Goal: Task Accomplishment & Management: Manage account settings

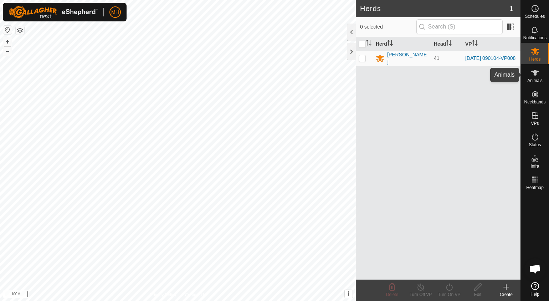
click at [538, 76] on icon at bounding box center [535, 73] width 9 height 9
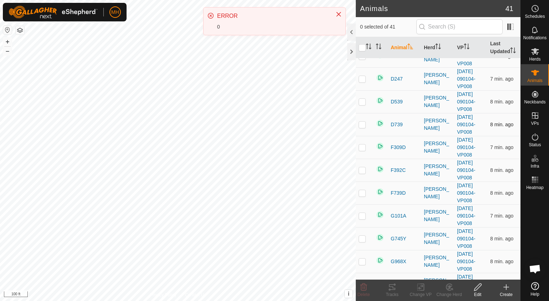
scroll to position [14, 0]
click at [445, 27] on input "text" at bounding box center [460, 26] width 86 height 15
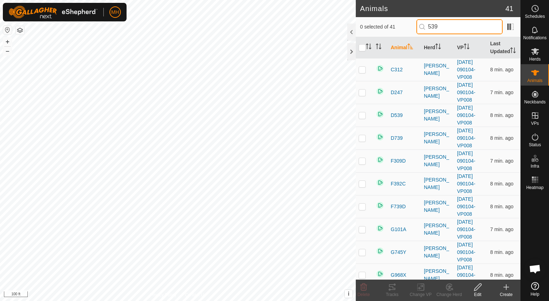
scroll to position [0, 0]
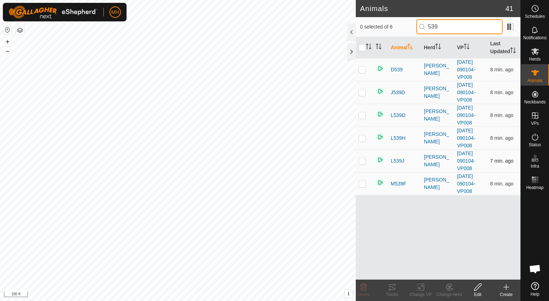
type input "539"
click at [364, 159] on p-checkbox at bounding box center [362, 161] width 7 height 6
checkbox input "true"
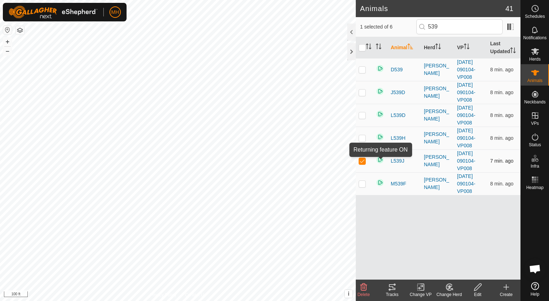
click at [383, 159] on img at bounding box center [380, 160] width 9 height 9
click at [399, 160] on span "L539J" at bounding box center [398, 160] width 14 height 7
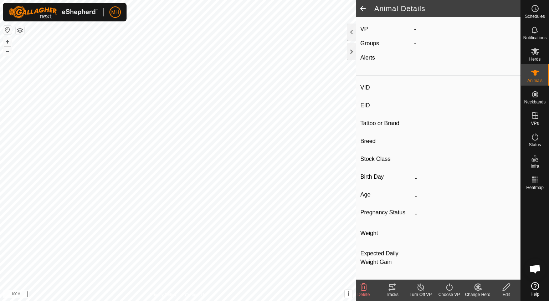
type input "L539J"
type input "-"
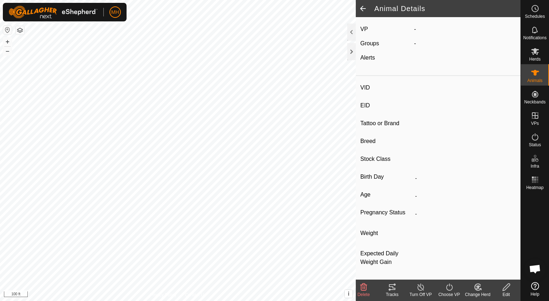
type input "0 kg"
type input "-"
click at [362, 290] on icon at bounding box center [364, 287] width 9 height 9
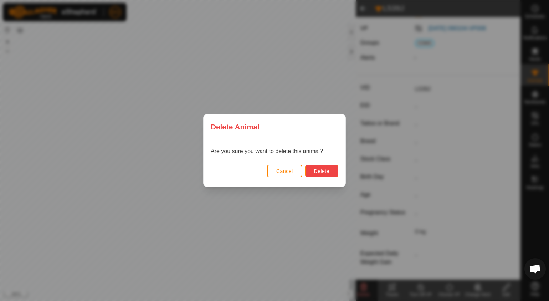
click at [322, 174] on span "Delete" at bounding box center [321, 171] width 15 height 6
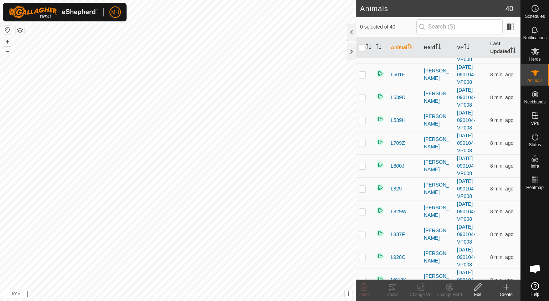
scroll to position [474, 0]
click at [395, 165] on span "L800J" at bounding box center [398, 166] width 14 height 7
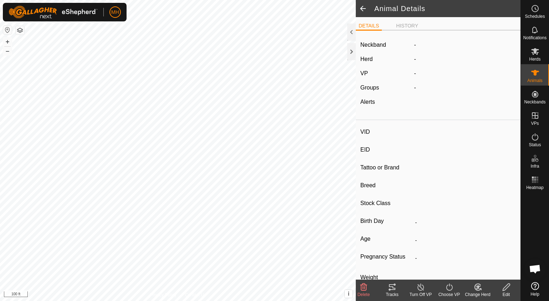
type input "L800J"
type input "-"
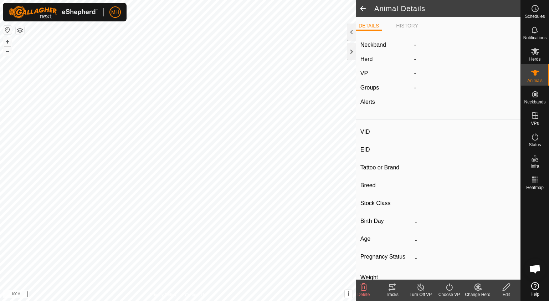
type input "0 kg"
type input "-"
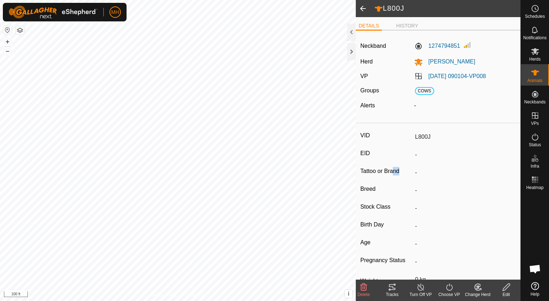
drag, startPoint x: 395, startPoint y: 165, endPoint x: 450, endPoint y: 179, distance: 57.2
click at [450, 179] on div "VID L800J EID - Tattoo or Brand - Breed - Stock Class - Birth Day - Age - Pregn…" at bounding box center [438, 226] width 165 height 201
click at [364, 286] on icon at bounding box center [364, 287] width 9 height 9
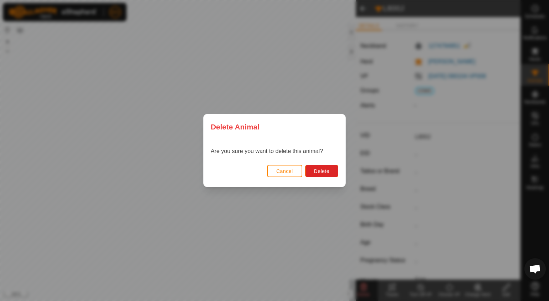
click at [470, 192] on div "Delete Animal Are you sure you want to delete this animal? Cancel Delete" at bounding box center [274, 150] width 549 height 301
click at [283, 173] on span "Cancel" at bounding box center [285, 171] width 17 height 6
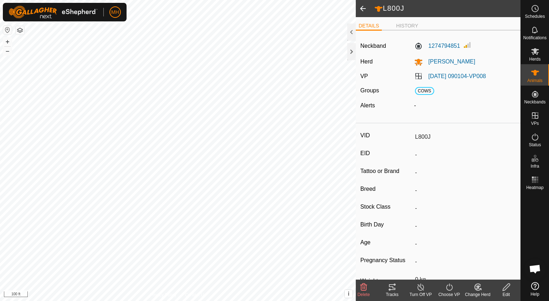
click at [367, 289] on icon at bounding box center [364, 287] width 9 height 9
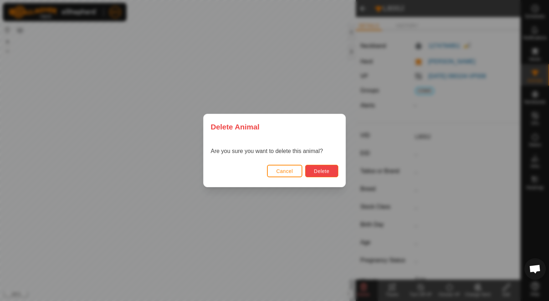
click at [328, 174] on span "Delete" at bounding box center [321, 171] width 15 height 6
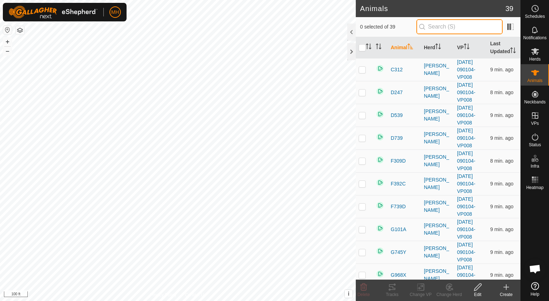
click at [471, 20] on input "text" at bounding box center [460, 26] width 86 height 15
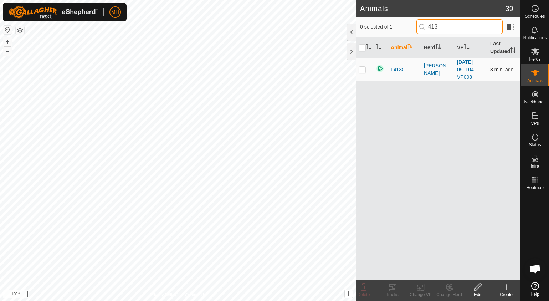
type input "413"
click at [399, 71] on span "L413C" at bounding box center [398, 69] width 15 height 7
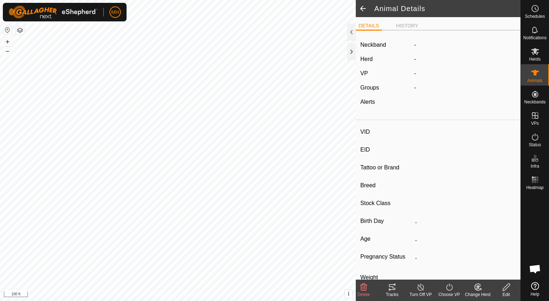
type input "L413C"
type input "-"
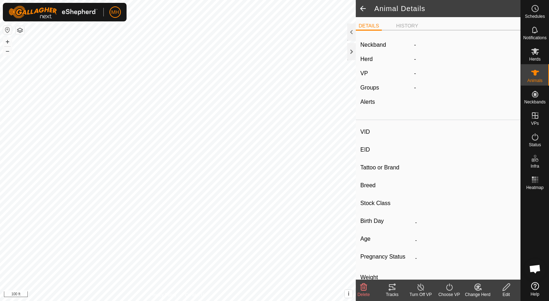
type input "0 kg"
type input "-"
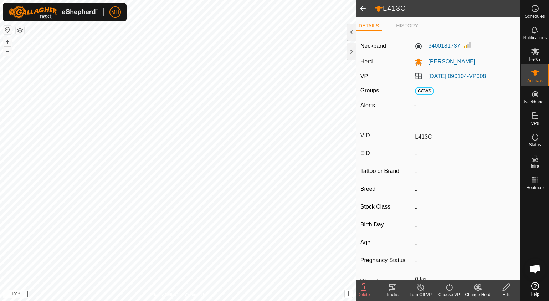
click at [363, 289] on icon at bounding box center [364, 287] width 9 height 9
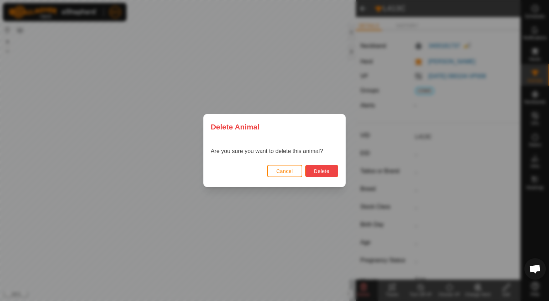
click at [323, 168] on span "Delete" at bounding box center [321, 171] width 15 height 6
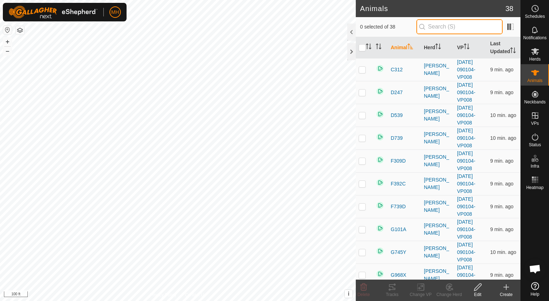
click at [457, 29] on input "text" at bounding box center [460, 26] width 86 height 15
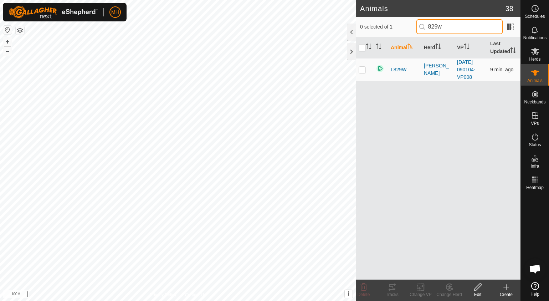
type input "829w"
click at [399, 72] on span "L829W" at bounding box center [399, 69] width 16 height 7
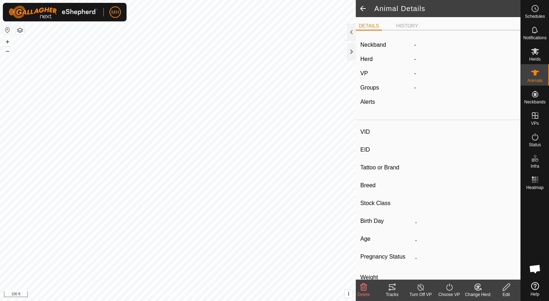
type input "L829W"
type input "-"
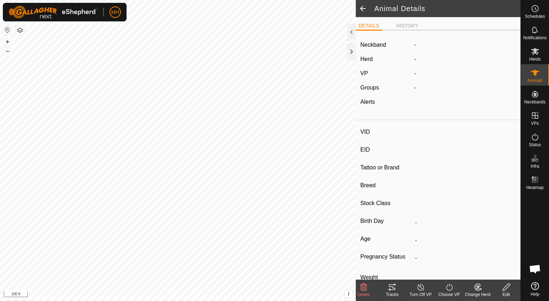
type input "0 kg"
type input "-"
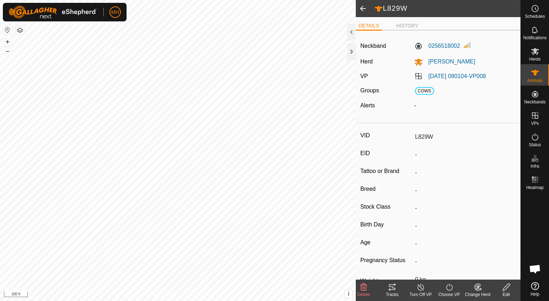
click at [363, 289] on icon at bounding box center [364, 287] width 7 height 7
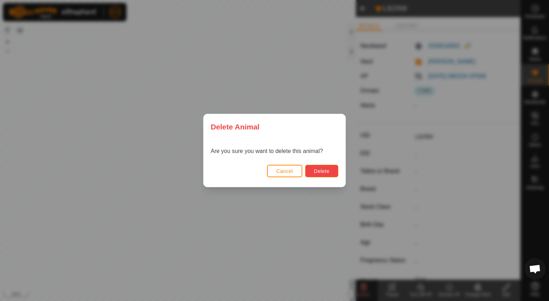
click at [320, 165] on button "Delete" at bounding box center [321, 171] width 33 height 12
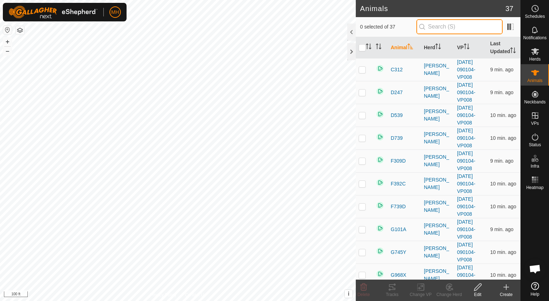
click at [486, 25] on input "text" at bounding box center [460, 26] width 86 height 15
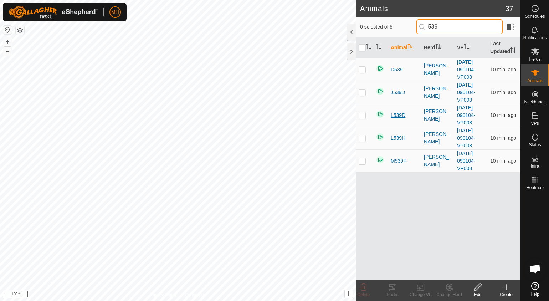
type input "539"
click at [402, 115] on span "L539D" at bounding box center [398, 115] width 15 height 7
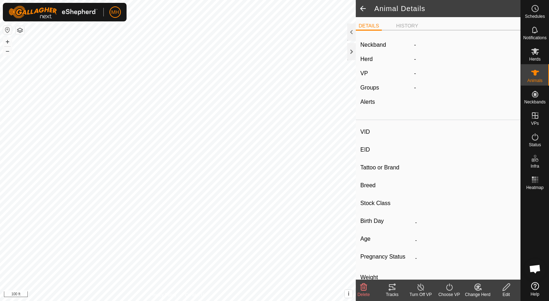
type input "L539D"
type input "-"
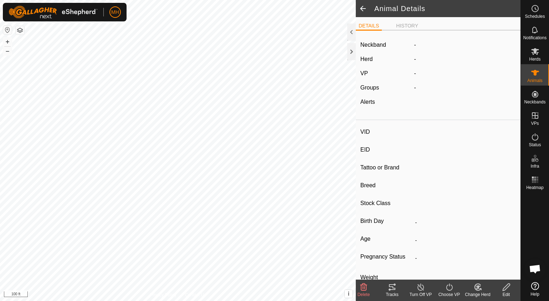
type input "0 kg"
type input "-"
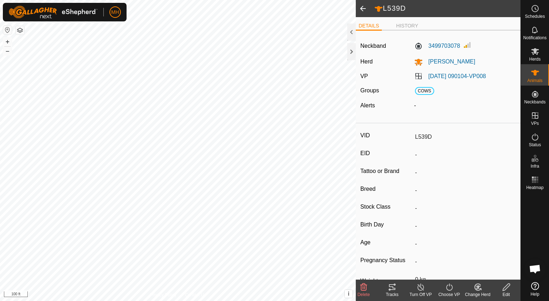
click at [420, 288] on icon at bounding box center [421, 287] width 9 height 9
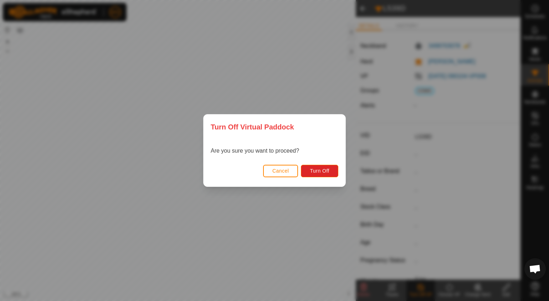
click at [423, 245] on div "Turn Off Virtual Paddock Are you sure you want to proceed? Cancel Turn Off" at bounding box center [274, 150] width 549 height 301
click at [283, 175] on button "Cancel" at bounding box center [280, 171] width 35 height 12
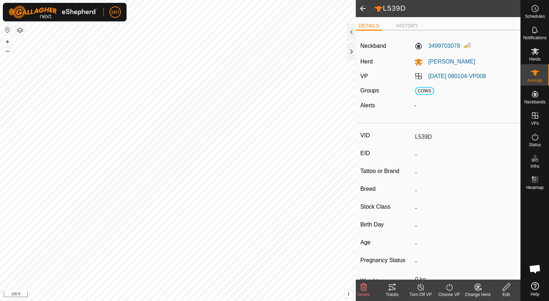
click at [361, 288] on icon at bounding box center [364, 287] width 9 height 9
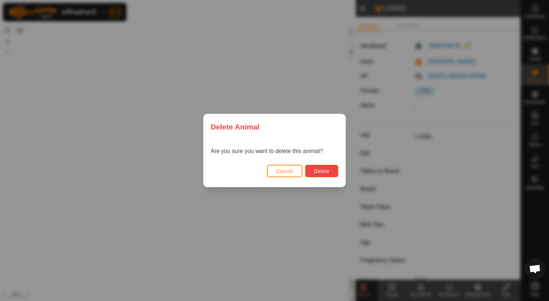
click at [321, 174] on span "Delete" at bounding box center [321, 171] width 15 height 6
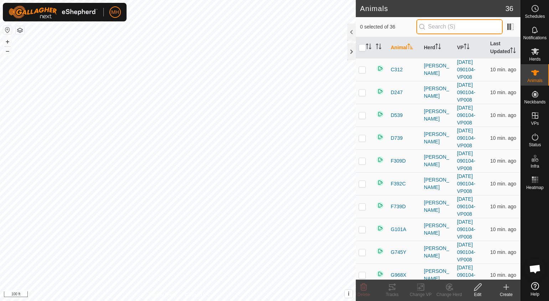
click at [464, 26] on input "text" at bounding box center [460, 26] width 86 height 15
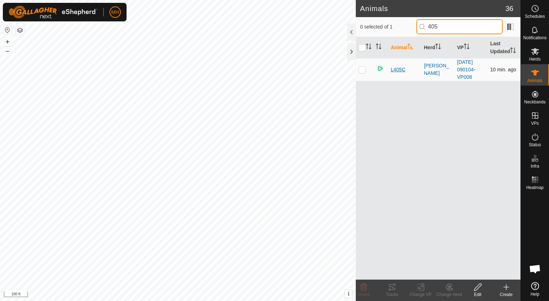
type input "405"
click at [401, 72] on span "L405C" at bounding box center [398, 69] width 15 height 7
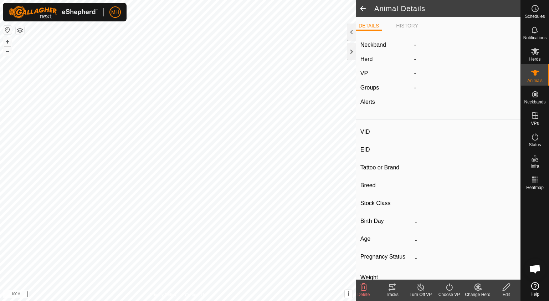
type input "L405C"
type input "-"
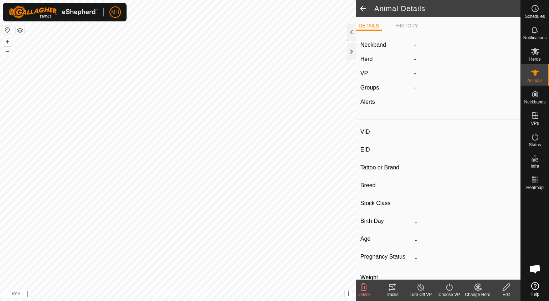
type input "0 kg"
type input "-"
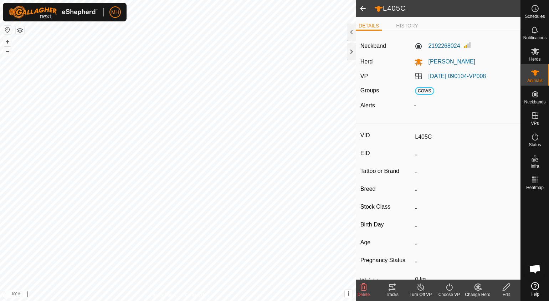
click at [366, 287] on icon at bounding box center [364, 287] width 7 height 7
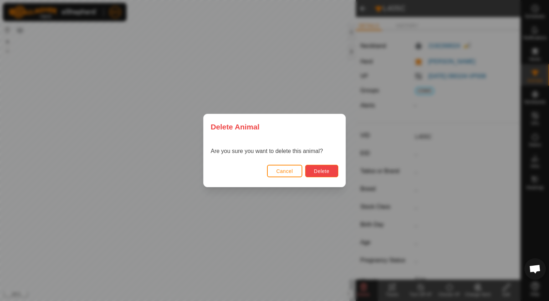
click at [321, 170] on span "Delete" at bounding box center [321, 171] width 15 height 6
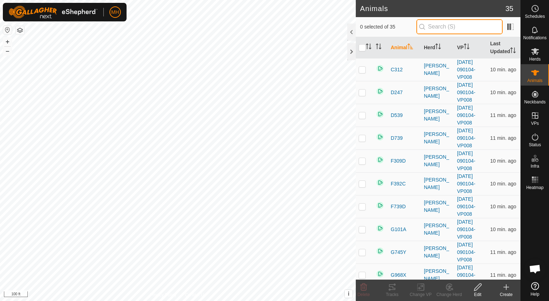
click at [470, 25] on input "text" at bounding box center [460, 26] width 86 height 15
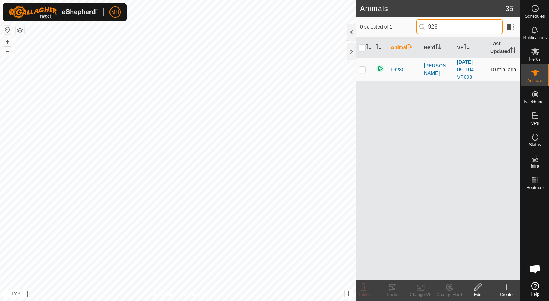
type input "928"
click at [396, 70] on span "L928C" at bounding box center [398, 69] width 15 height 7
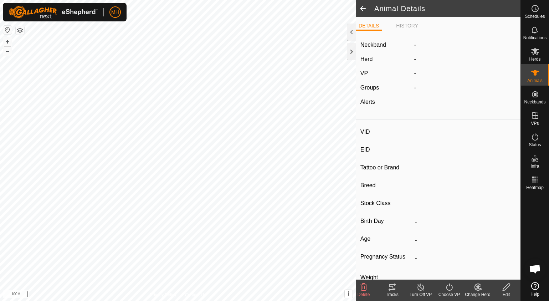
type input "L928C"
type input "-"
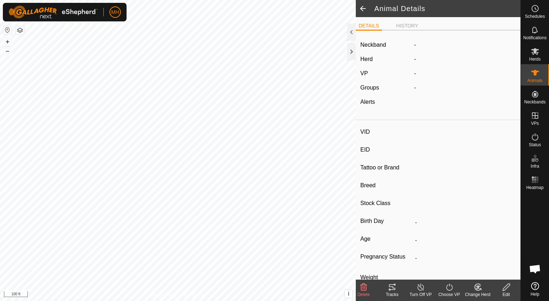
type input "0 kg"
type input "-"
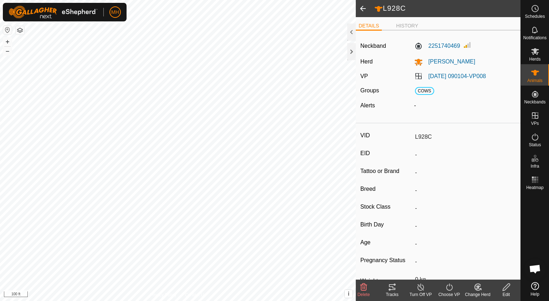
click at [366, 289] on icon at bounding box center [364, 287] width 7 height 7
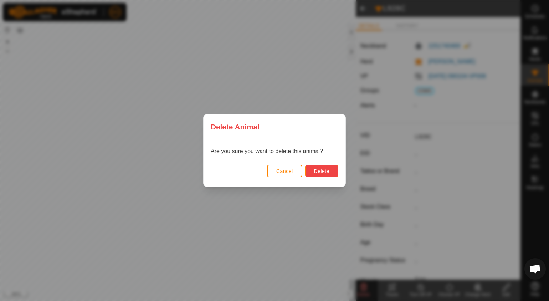
click at [330, 174] on button "Delete" at bounding box center [321, 171] width 33 height 12
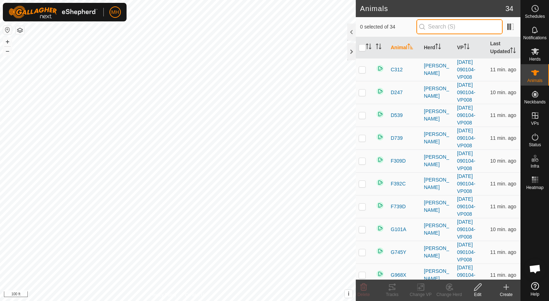
click at [467, 28] on input "text" at bounding box center [460, 26] width 86 height 15
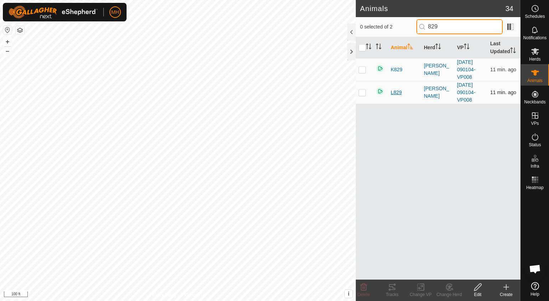
type input "829"
click at [395, 92] on span "L829" at bounding box center [396, 92] width 11 height 7
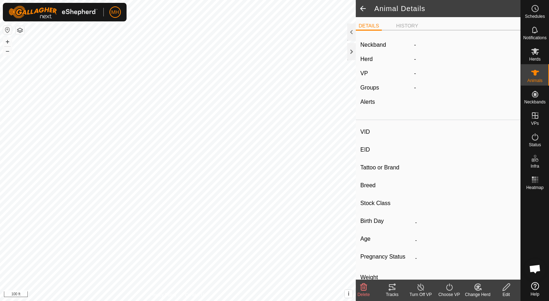
type input "L829"
type input "-"
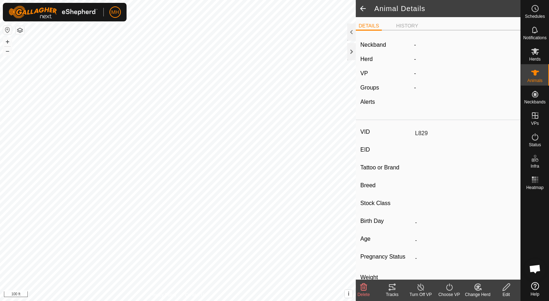
type input "0 kg"
type input "-"
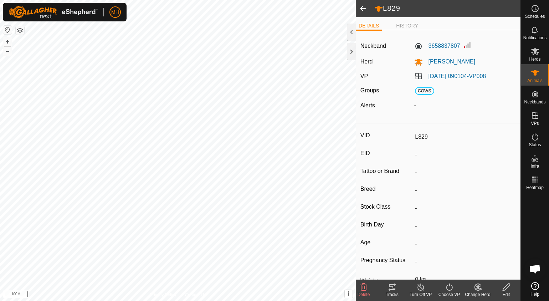
click at [365, 291] on div "Delete" at bounding box center [364, 294] width 29 height 6
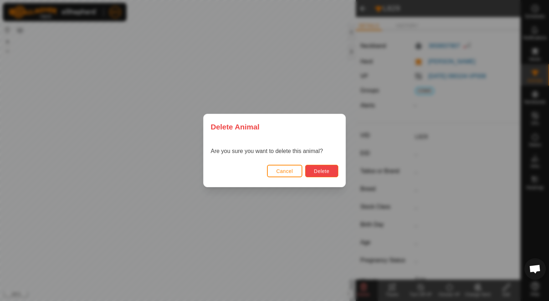
click at [312, 174] on button "Delete" at bounding box center [321, 171] width 33 height 12
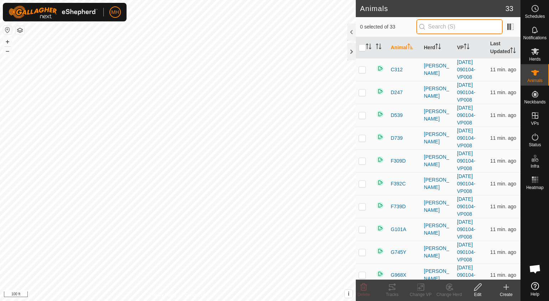
click at [442, 27] on input "text" at bounding box center [460, 26] width 86 height 15
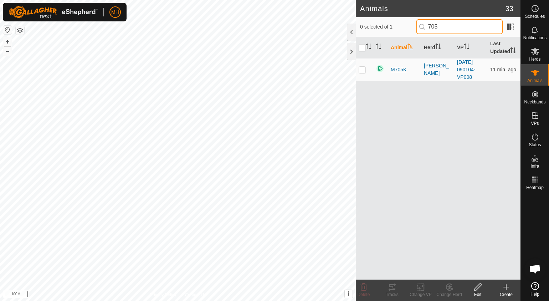
type input "705"
click at [398, 70] on span "M705K" at bounding box center [399, 69] width 16 height 7
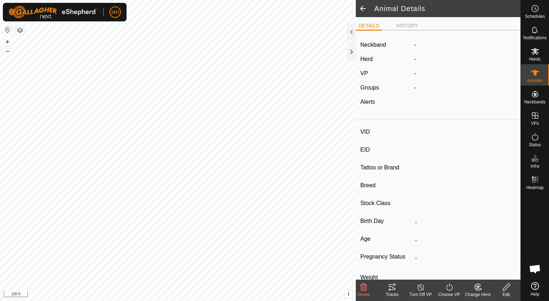
type input "M705K"
type input "-"
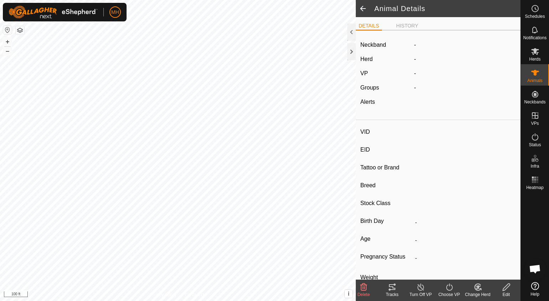
type input "0 kg"
type input "-"
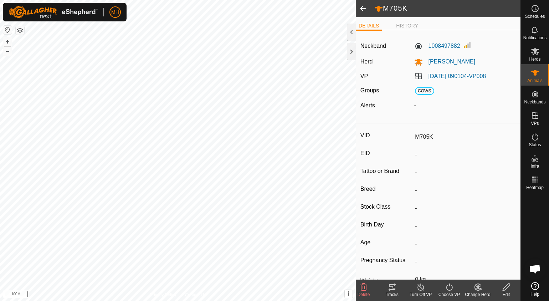
click at [362, 285] on icon at bounding box center [364, 287] width 7 height 7
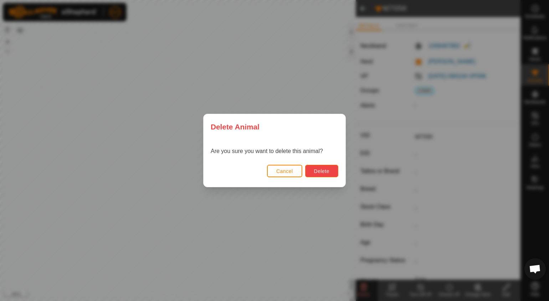
click at [329, 173] on span "Delete" at bounding box center [321, 171] width 15 height 6
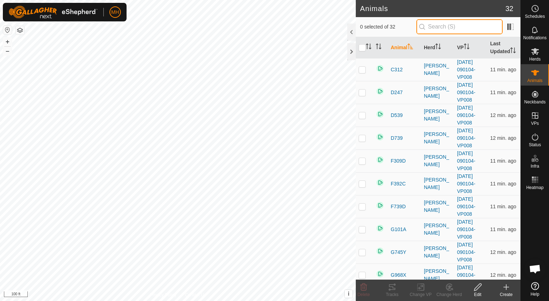
click at [450, 28] on input "text" at bounding box center [460, 26] width 86 height 15
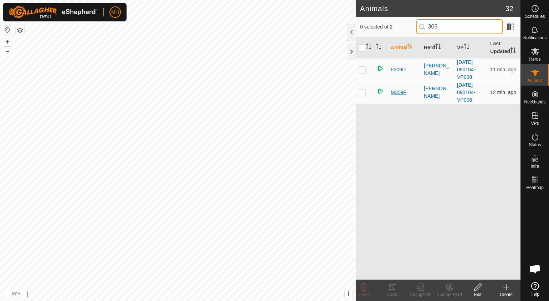
type input "309"
click at [399, 91] on span "M309F" at bounding box center [399, 92] width 16 height 7
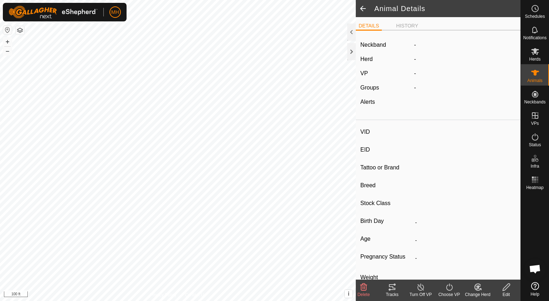
type input "M309F"
type input "-"
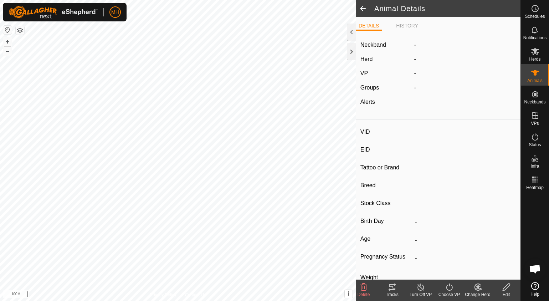
type input "0 kg"
type input "-"
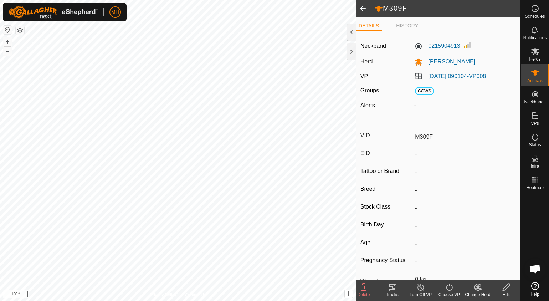
click at [371, 286] on delete-svg-icon at bounding box center [364, 287] width 29 height 9
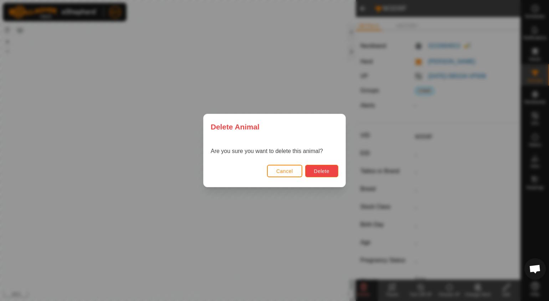
click at [326, 174] on span "Delete" at bounding box center [321, 171] width 15 height 6
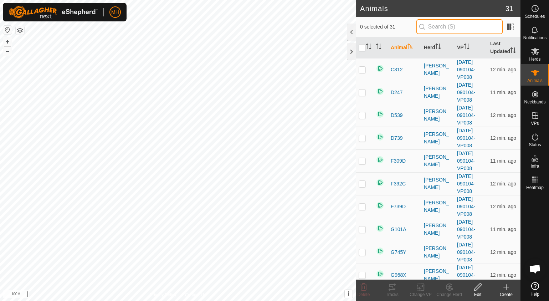
click at [456, 32] on input "text" at bounding box center [460, 26] width 86 height 15
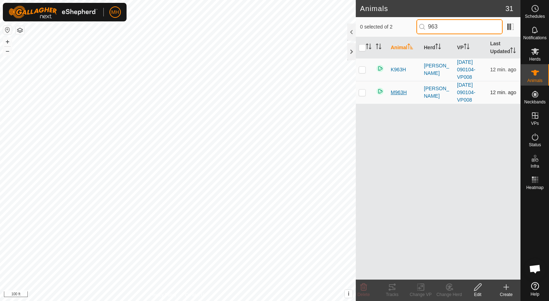
type input "963"
click at [396, 92] on span "M963H" at bounding box center [399, 92] width 16 height 7
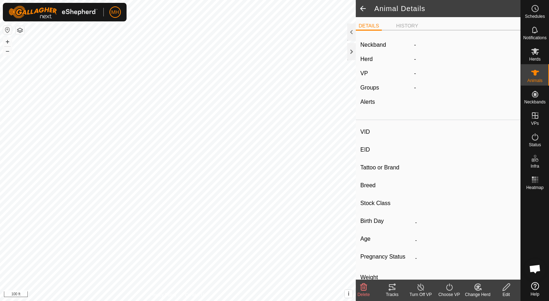
type input "M963H"
type input "-"
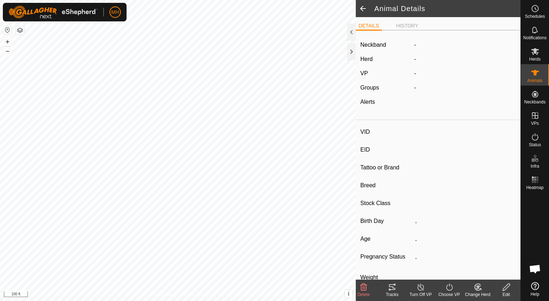
type input "0 kg"
type input "-"
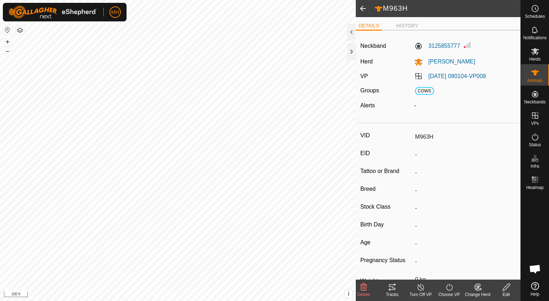
click at [362, 287] on icon at bounding box center [364, 287] width 9 height 9
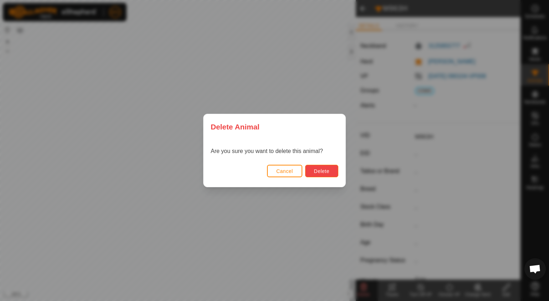
click at [323, 174] on span "Delete" at bounding box center [321, 171] width 15 height 6
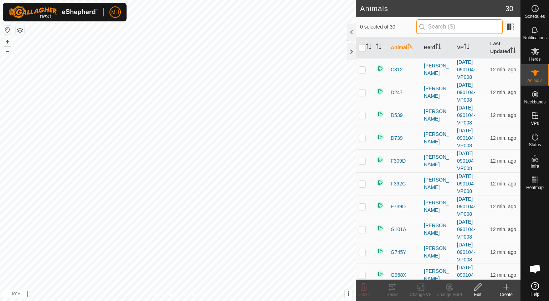
click at [460, 25] on input "text" at bounding box center [460, 26] width 86 height 15
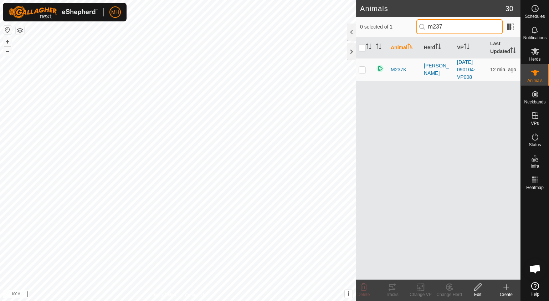
type input "m237"
click at [395, 70] on span "M237K" at bounding box center [399, 69] width 16 height 7
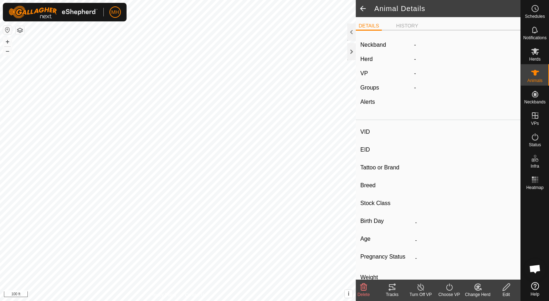
type input "M237K"
type input "-"
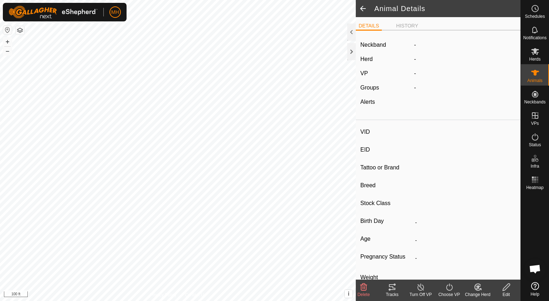
type input "0 kg"
type input "-"
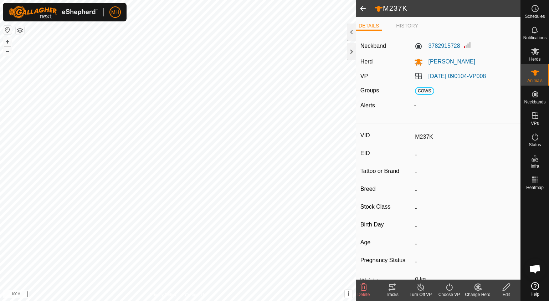
click at [364, 292] on span "Delete" at bounding box center [364, 294] width 12 height 5
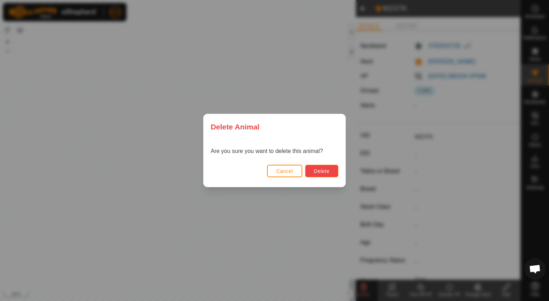
click at [330, 167] on button "Delete" at bounding box center [321, 171] width 33 height 12
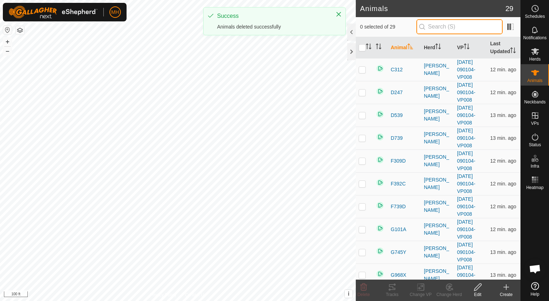
click at [457, 26] on input "text" at bounding box center [460, 26] width 86 height 15
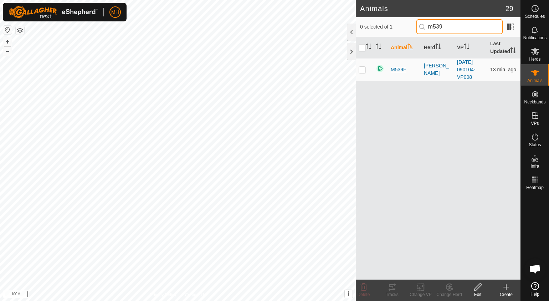
type input "m539"
click at [397, 66] on span "M539F" at bounding box center [399, 69] width 16 height 7
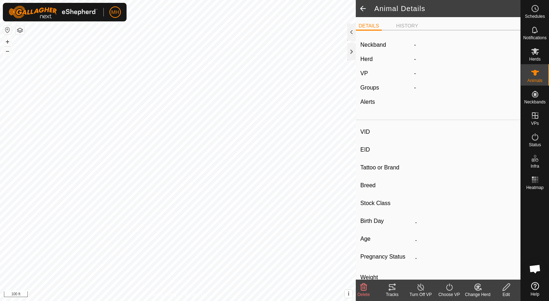
type input "M539F"
type input "-"
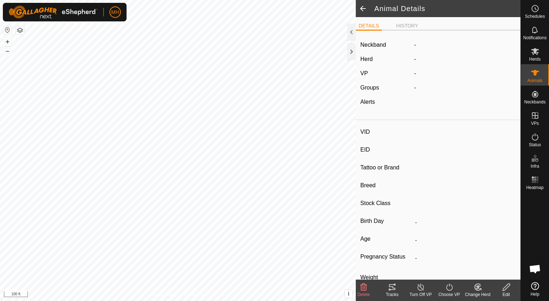
type input "0 kg"
type input "-"
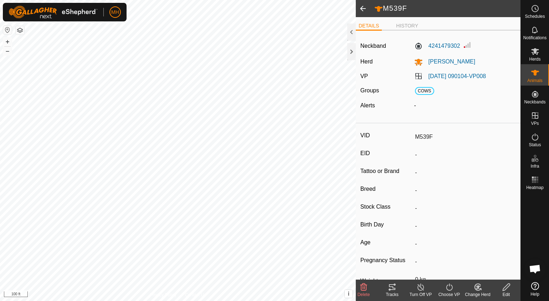
click at [363, 289] on icon at bounding box center [364, 287] width 7 height 7
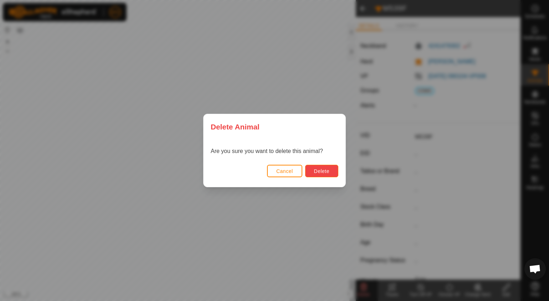
click at [333, 174] on button "Delete" at bounding box center [321, 171] width 33 height 12
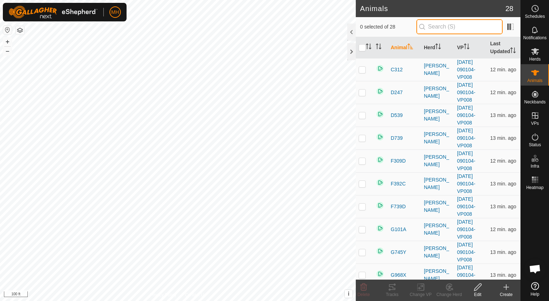
click at [466, 31] on input "text" at bounding box center [460, 26] width 86 height 15
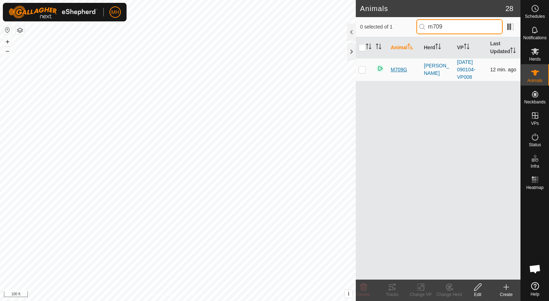
type input "m709"
click at [405, 67] on span "M709G" at bounding box center [399, 69] width 16 height 7
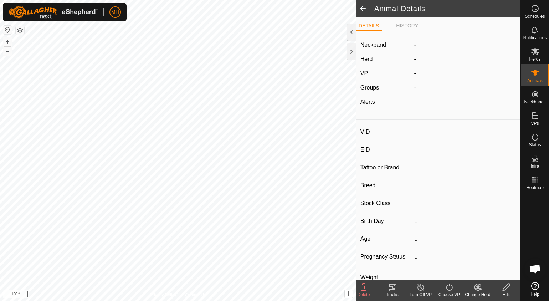
type input "M709G"
type input "-"
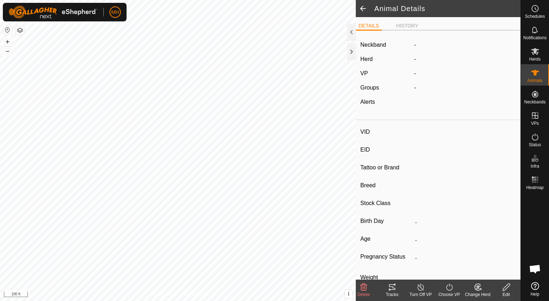
type input "0 kg"
type input "-"
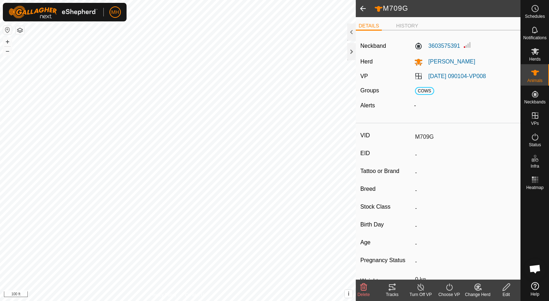
click at [361, 290] on icon at bounding box center [364, 287] width 7 height 7
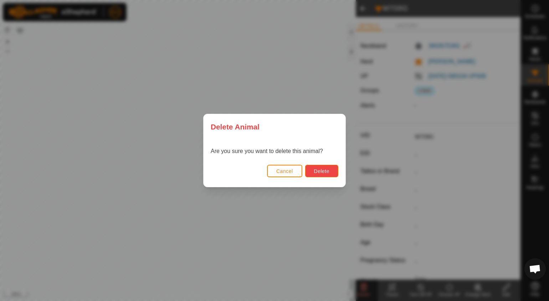
click at [313, 174] on button "Delete" at bounding box center [321, 171] width 33 height 12
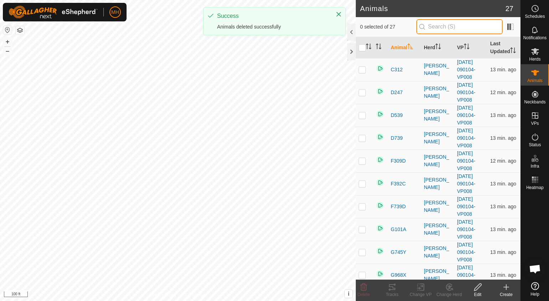
click at [447, 26] on input "text" at bounding box center [460, 26] width 86 height 15
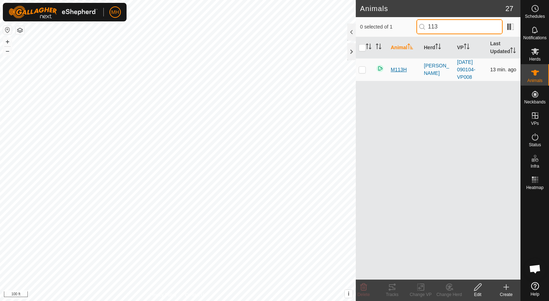
type input "113"
click at [404, 69] on span "M113H" at bounding box center [399, 69] width 16 height 7
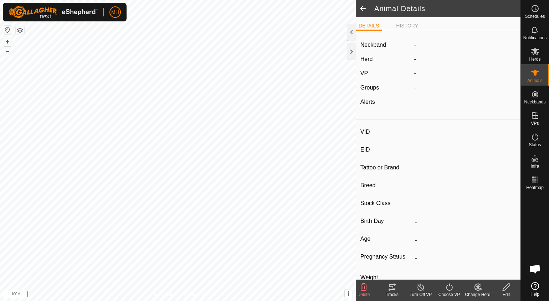
type input "M113H"
type input "-"
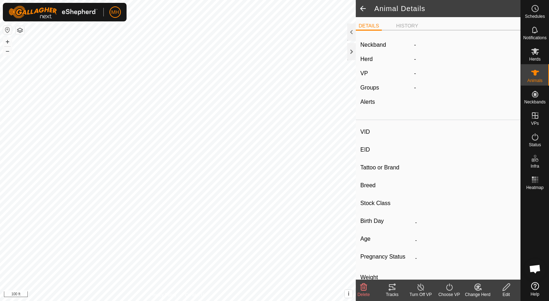
type input "0 kg"
type input "-"
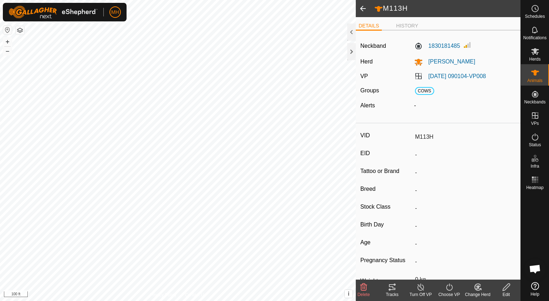
click at [363, 291] on icon at bounding box center [364, 287] width 9 height 9
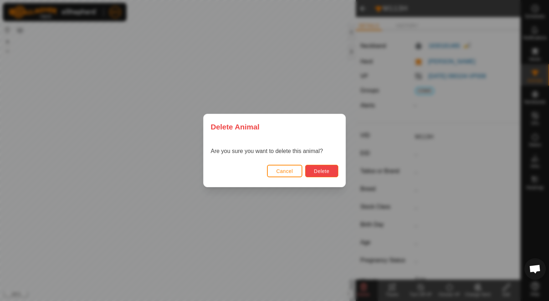
click at [320, 173] on span "Delete" at bounding box center [321, 171] width 15 height 6
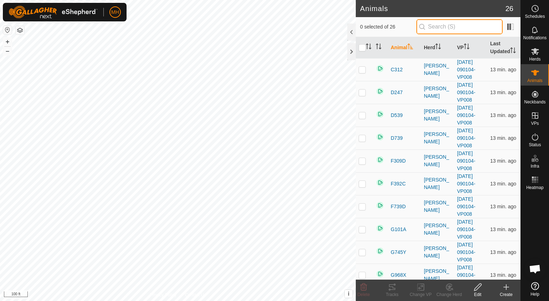
click at [466, 23] on input "text" at bounding box center [460, 26] width 86 height 15
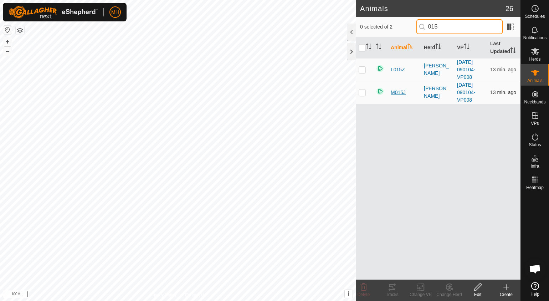
type input "015"
click at [401, 90] on span "M015J" at bounding box center [398, 92] width 15 height 7
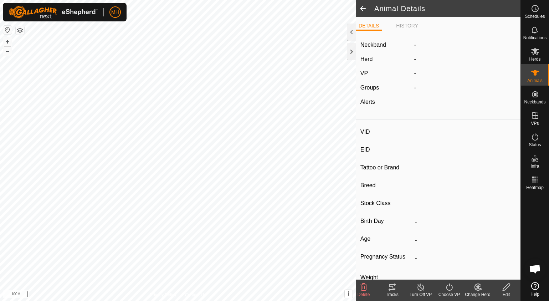
type input "M015J"
type input "-"
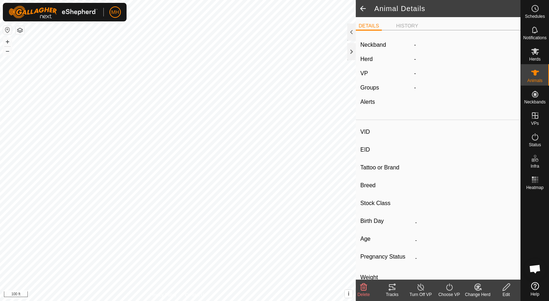
type input "0 kg"
type input "-"
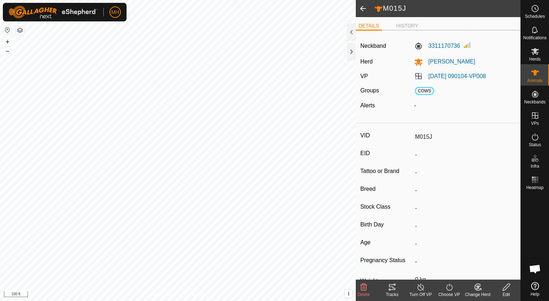
click at [365, 291] on icon at bounding box center [364, 287] width 9 height 9
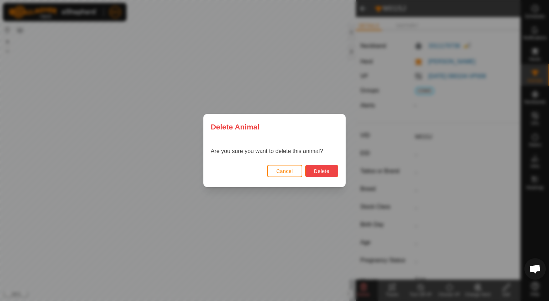
click at [330, 171] on span "Delete" at bounding box center [321, 171] width 15 height 6
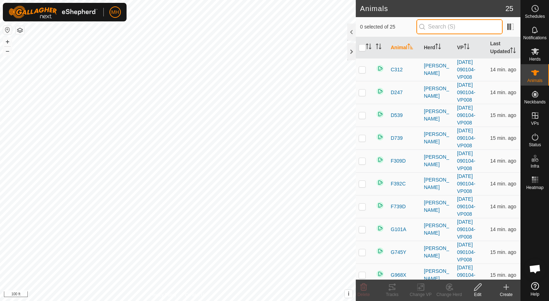
click at [459, 30] on input "text" at bounding box center [460, 26] width 86 height 15
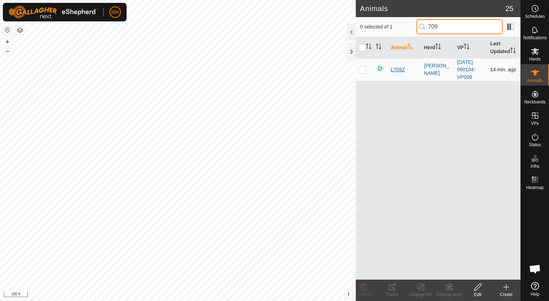
type input "709"
click at [393, 69] on span "L709Z" at bounding box center [398, 69] width 14 height 7
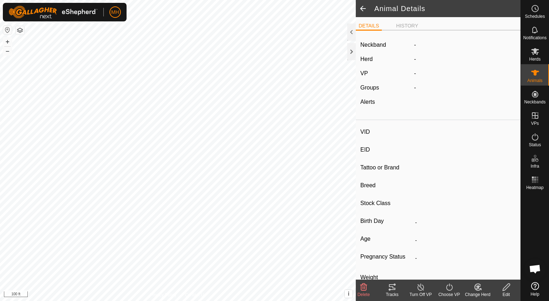
type input "L709Z"
type input "-"
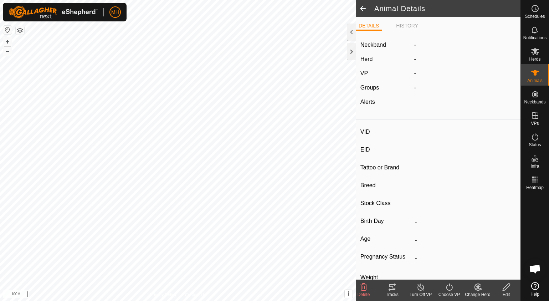
type input "0 kg"
type input "-"
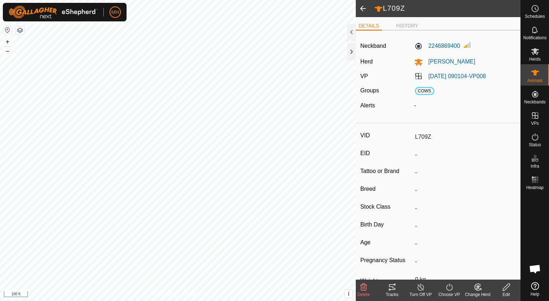
click at [509, 291] on icon at bounding box center [506, 287] width 9 height 9
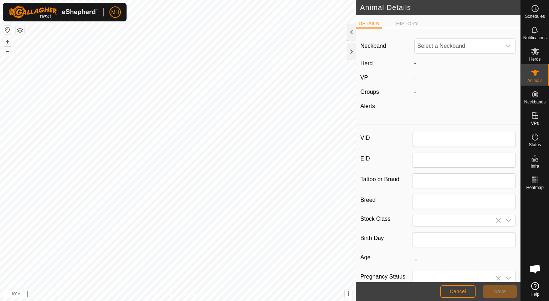
type input "L709Z"
type input "0"
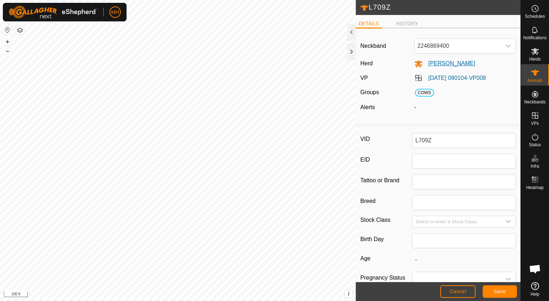
click at [434, 64] on span "[PERSON_NAME]" at bounding box center [449, 63] width 53 height 6
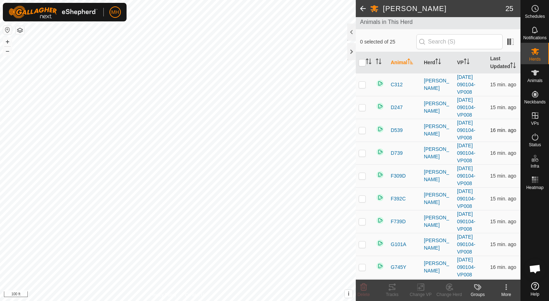
scroll to position [41, 0]
click at [348, 34] on div at bounding box center [352, 32] width 9 height 17
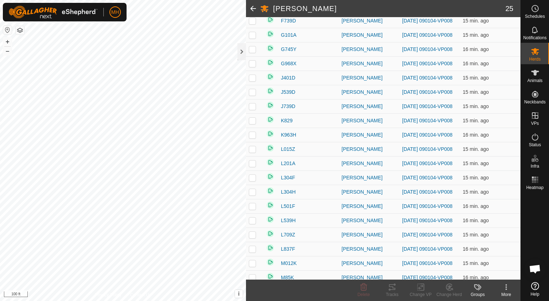
scroll to position [207, 0]
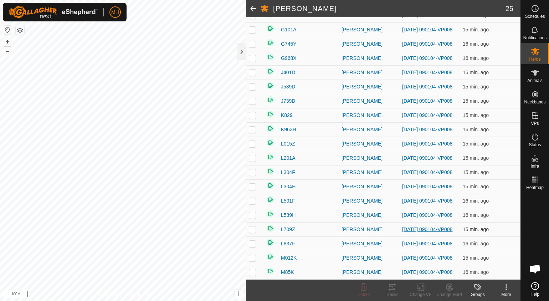
click at [402, 227] on link "[DATE] 090104-VP008" at bounding box center [427, 230] width 50 height 6
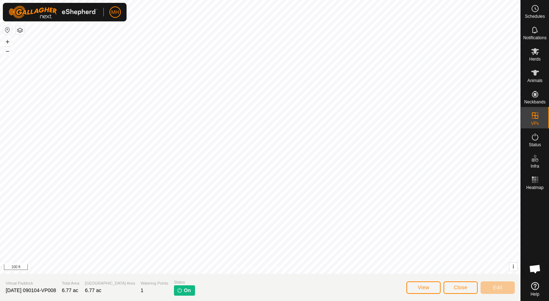
click at [177, 291] on img at bounding box center [180, 291] width 6 height 6
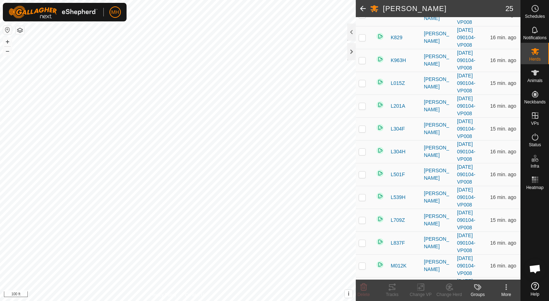
scroll to position [402, 0]
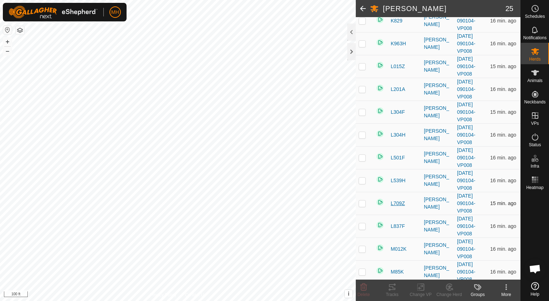
click at [401, 200] on span "L709Z" at bounding box center [398, 203] width 14 height 7
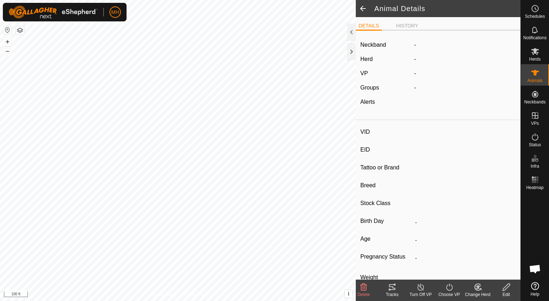
type input "L709Z"
type input "-"
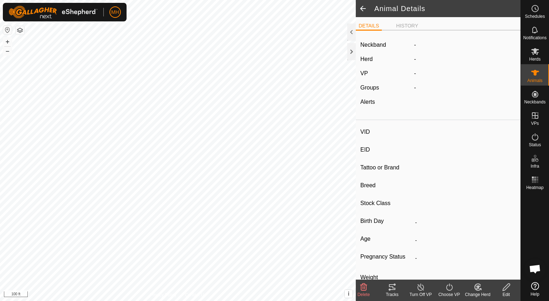
type input "0 kg"
type input "-"
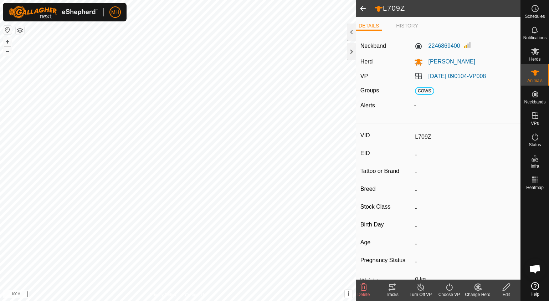
click at [476, 288] on icon at bounding box center [477, 289] width 2 height 2
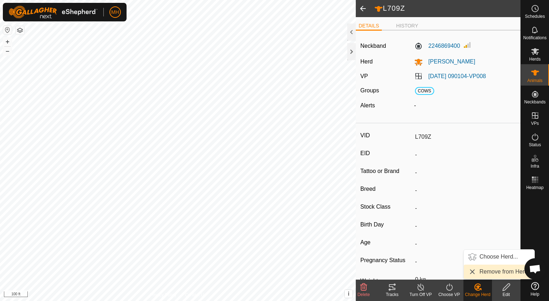
click at [484, 273] on link "Remove from Herd" at bounding box center [499, 272] width 71 height 14
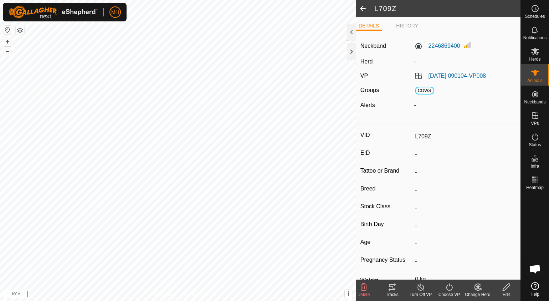
click at [447, 284] on icon at bounding box center [449, 287] width 9 height 9
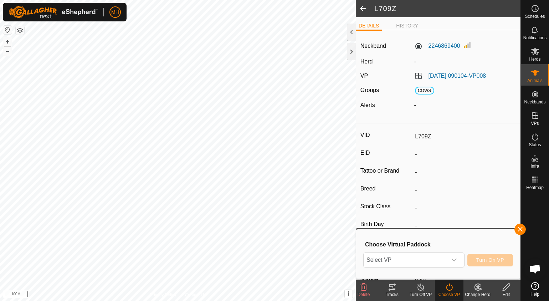
click at [432, 271] on div "Choose Virtual Paddock Select VP Turn On VP" at bounding box center [439, 254] width 156 height 41
click at [502, 288] on edit-svg-icon at bounding box center [506, 287] width 29 height 9
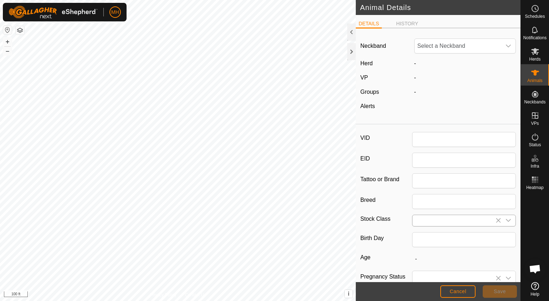
type input "L709Z"
type input "0"
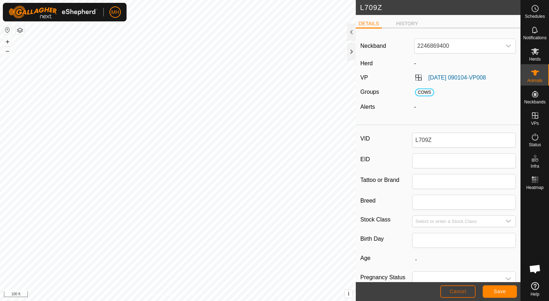
click at [466, 290] on span "Cancel" at bounding box center [458, 292] width 17 height 6
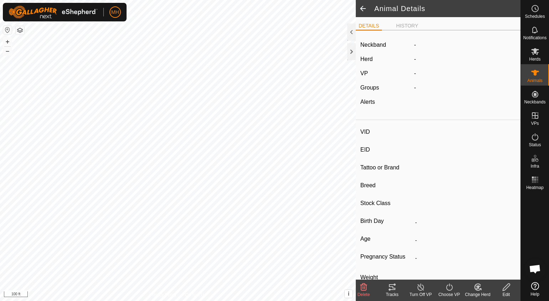
type input "L709Z"
type input "-"
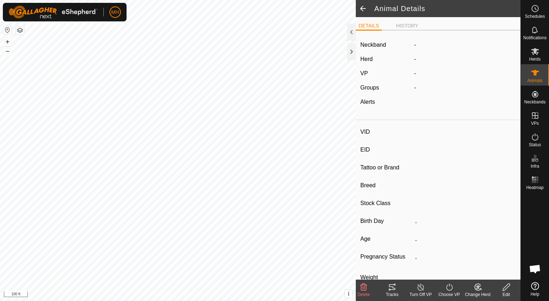
type input "0 kg"
type input "-"
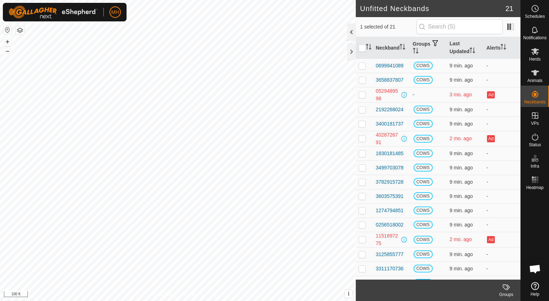
click at [349, 36] on div at bounding box center [352, 32] width 9 height 17
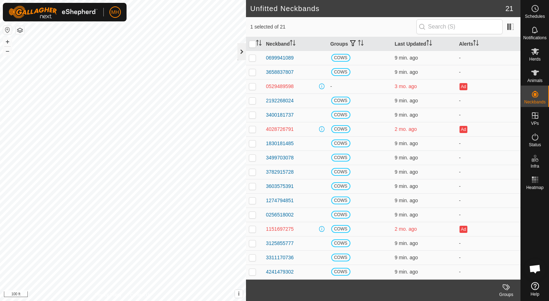
click at [242, 53] on div at bounding box center [242, 51] width 9 height 17
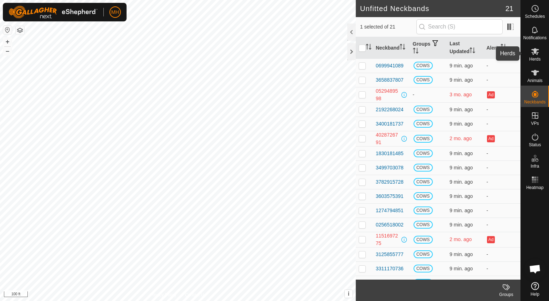
click at [533, 60] on span "Herds" at bounding box center [534, 59] width 11 height 4
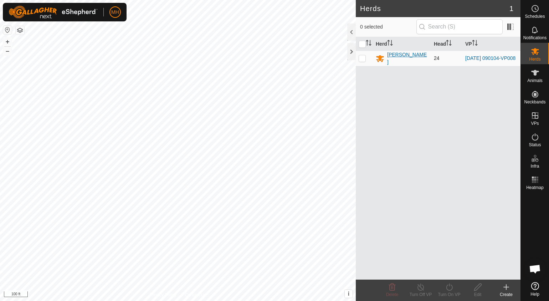
click at [396, 59] on div "[PERSON_NAME]" at bounding box center [407, 58] width 41 height 15
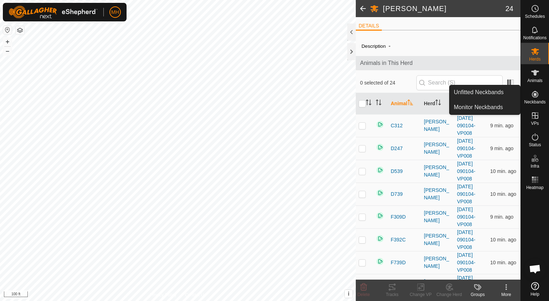
click at [534, 103] on span "Neckbands" at bounding box center [534, 102] width 21 height 4
click at [502, 92] on link "Unfitted Neckbands" at bounding box center [485, 92] width 71 height 14
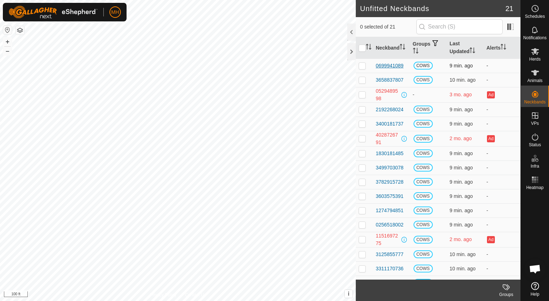
click at [387, 68] on div "0699941089" at bounding box center [390, 65] width 28 height 7
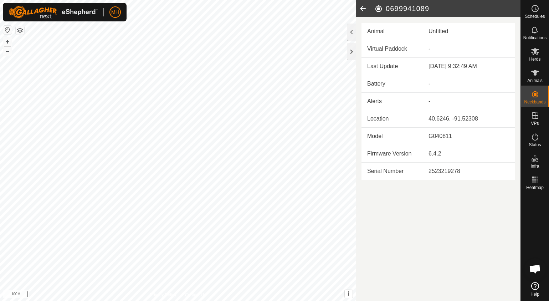
click at [367, 8] on icon at bounding box center [363, 8] width 14 height 17
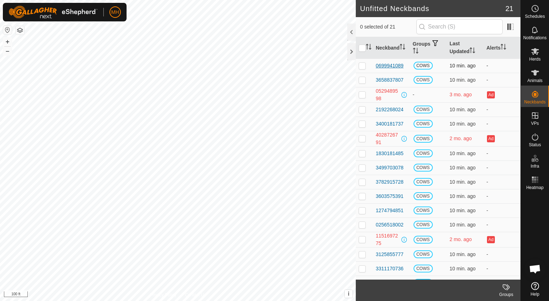
click at [391, 64] on div "0699941089" at bounding box center [390, 65] width 28 height 7
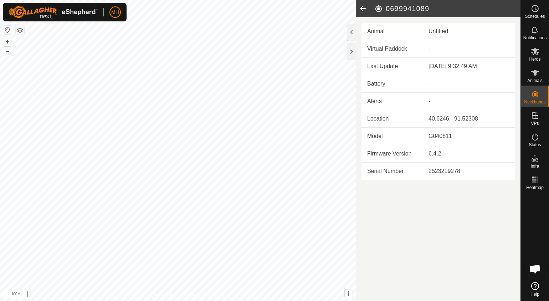
click at [361, 13] on icon at bounding box center [363, 8] width 14 height 17
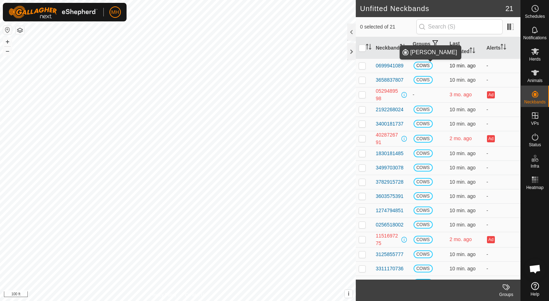
click at [419, 64] on span "COWS" at bounding box center [423, 66] width 19 height 8
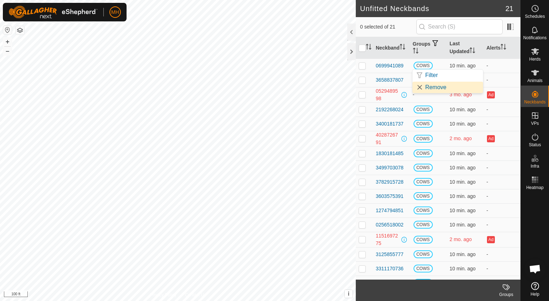
click at [434, 84] on link "Remove" at bounding box center [448, 87] width 71 height 11
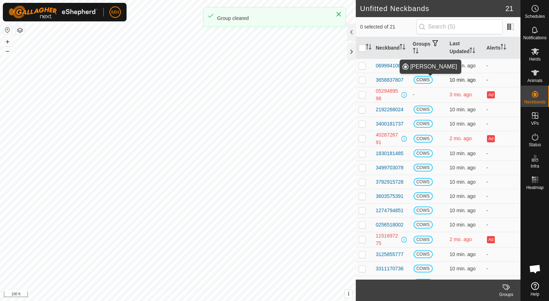
click at [420, 77] on span "COWS" at bounding box center [423, 80] width 19 height 8
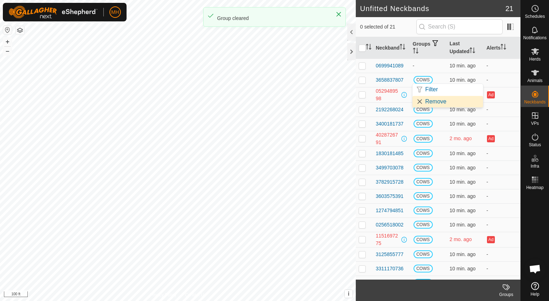
click at [422, 97] on link "Remove" at bounding box center [448, 101] width 71 height 11
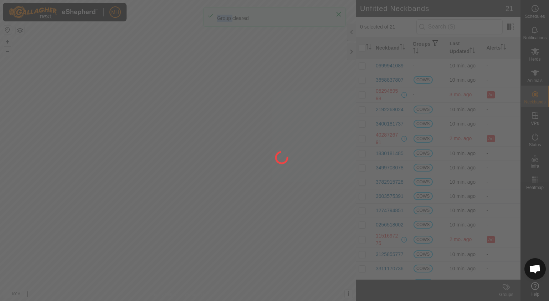
click at [422, 97] on div at bounding box center [274, 150] width 549 height 301
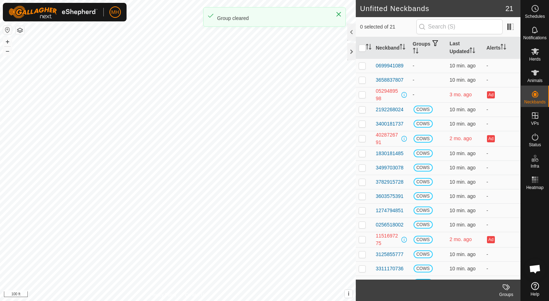
click at [422, 99] on td "-" at bounding box center [428, 94] width 37 height 15
click at [420, 106] on span "COWS" at bounding box center [423, 110] width 19 height 8
click at [418, 130] on link "Remove" at bounding box center [448, 130] width 71 height 11
click at [417, 124] on span "COWS" at bounding box center [423, 124] width 19 height 8
click at [416, 144] on link "Remove" at bounding box center [448, 145] width 71 height 11
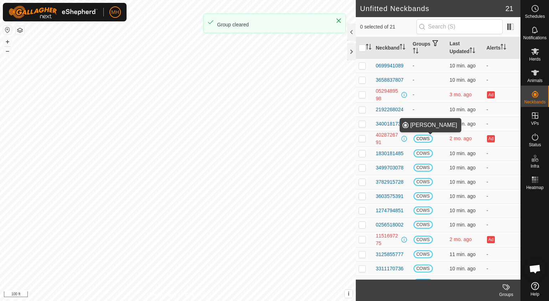
click at [420, 137] on span "COWS" at bounding box center [423, 139] width 19 height 8
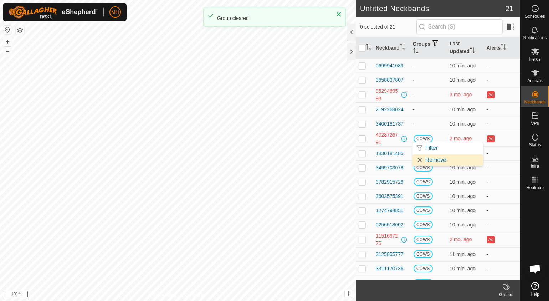
click at [423, 159] on link "Remove" at bounding box center [448, 159] width 71 height 11
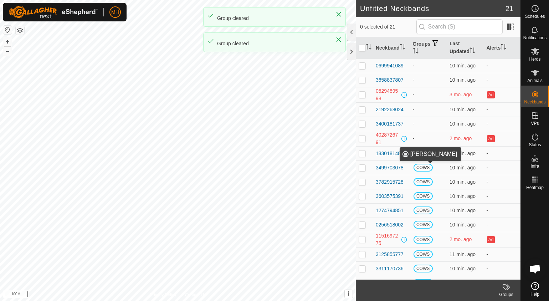
click at [421, 164] on span "COWS" at bounding box center [423, 168] width 19 height 8
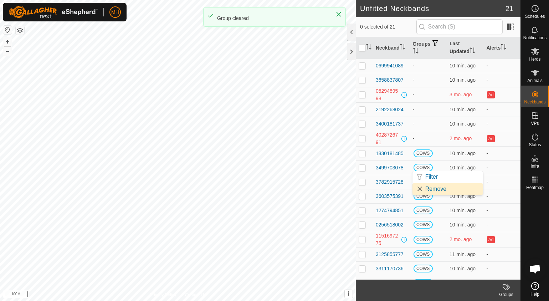
click at [420, 185] on link "Remove" at bounding box center [448, 188] width 71 height 11
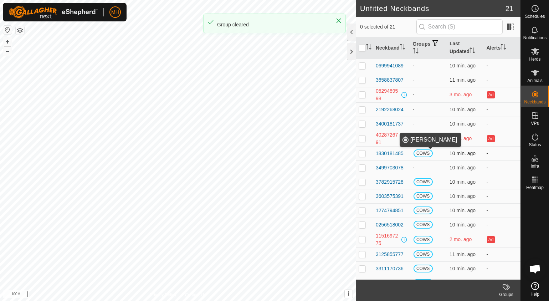
click at [418, 155] on span "COWS" at bounding box center [423, 153] width 19 height 8
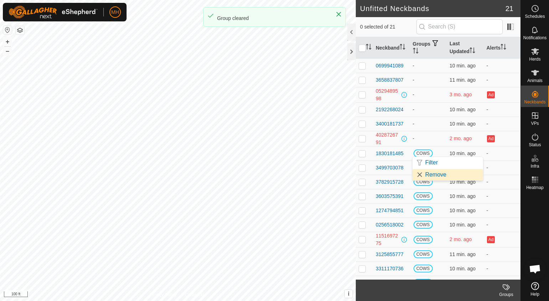
click at [417, 175] on link "Remove" at bounding box center [448, 174] width 71 height 11
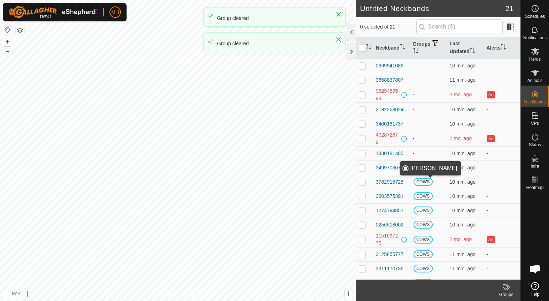
click at [416, 179] on span "COWS" at bounding box center [423, 182] width 19 height 8
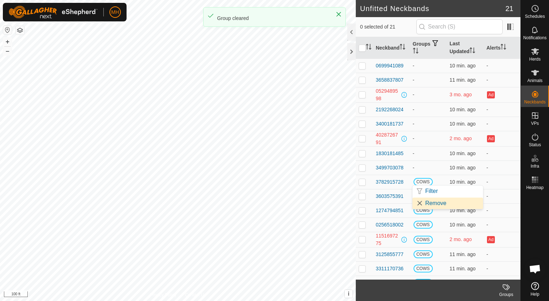
click at [415, 201] on link "Remove" at bounding box center [448, 203] width 71 height 11
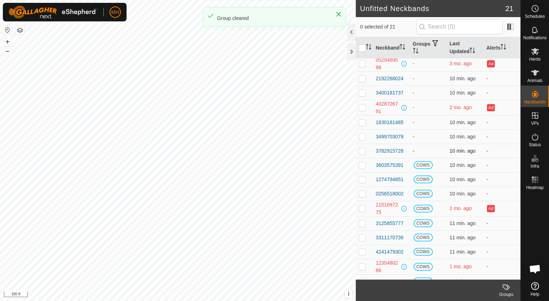
scroll to position [31, 0]
click at [418, 165] on span "COWS" at bounding box center [423, 165] width 19 height 8
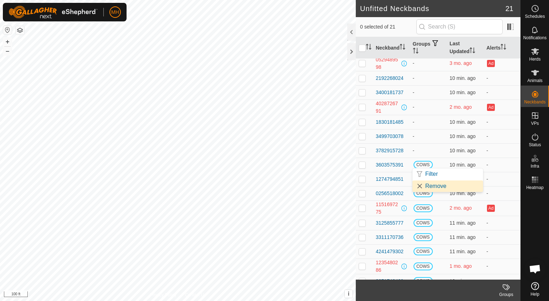
click at [424, 185] on link "Remove" at bounding box center [448, 186] width 71 height 11
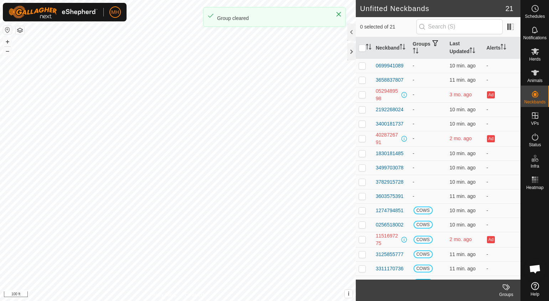
scroll to position [83, 0]
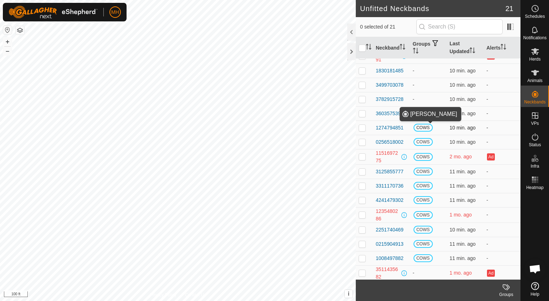
click at [421, 125] on span "COWS" at bounding box center [423, 128] width 19 height 8
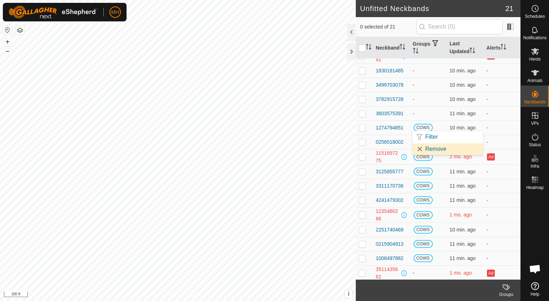
click at [426, 149] on link "Remove" at bounding box center [448, 148] width 71 height 11
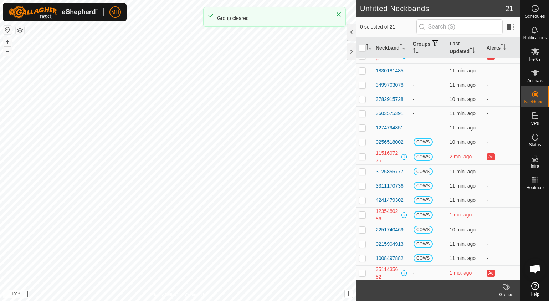
click at [430, 164] on td "COWS" at bounding box center [428, 171] width 37 height 14
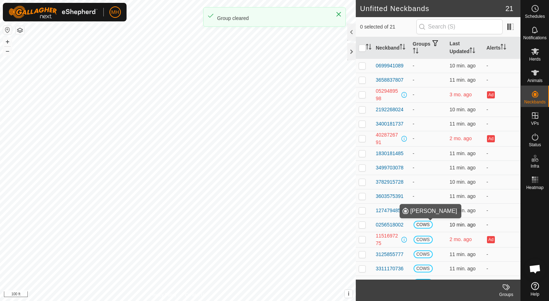
click at [422, 224] on span "COWS" at bounding box center [423, 225] width 19 height 8
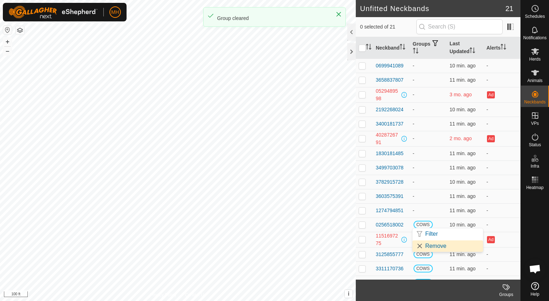
click at [430, 249] on link "Remove" at bounding box center [448, 245] width 71 height 11
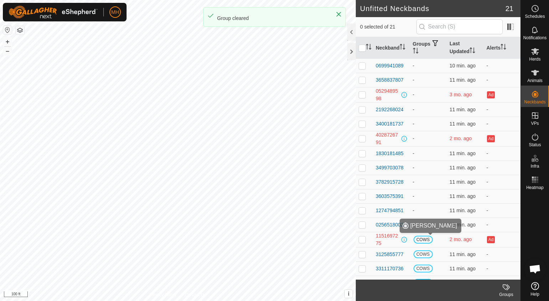
click at [421, 236] on span "COWS" at bounding box center [423, 240] width 19 height 8
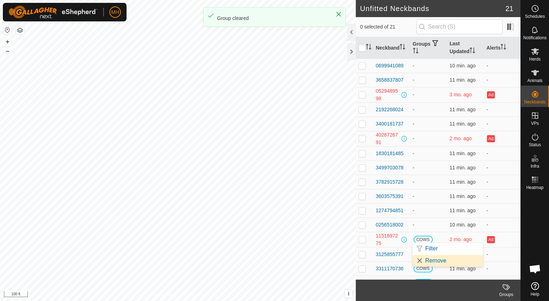
click at [422, 257] on link "Remove" at bounding box center [448, 260] width 71 height 11
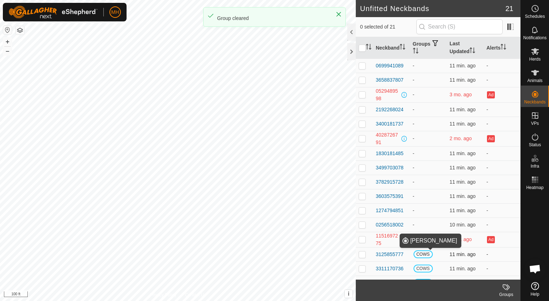
click at [422, 255] on span "COWS" at bounding box center [423, 254] width 19 height 8
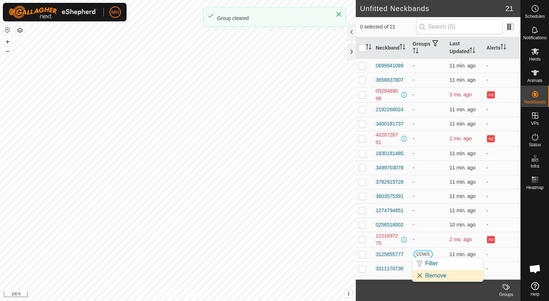
click at [428, 276] on link "Remove" at bounding box center [448, 275] width 71 height 11
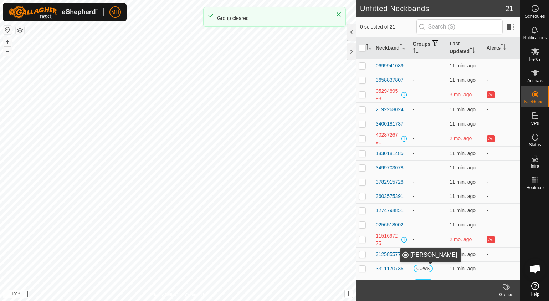
click at [423, 265] on span "COWS" at bounding box center [423, 269] width 19 height 8
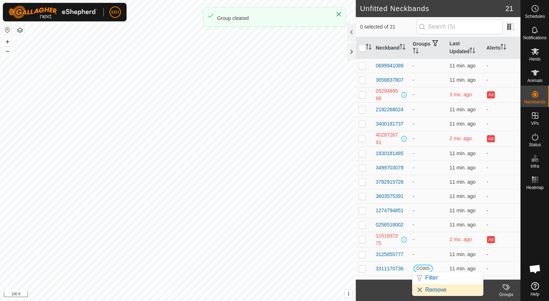
click at [421, 288] on link "Remove" at bounding box center [448, 289] width 71 height 11
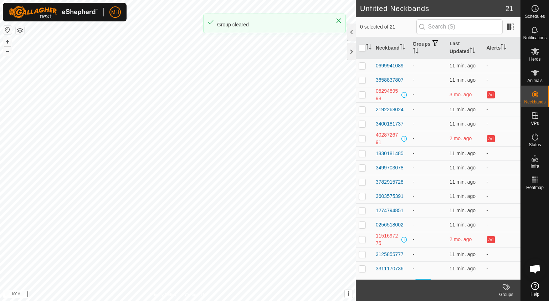
scroll to position [77, 0]
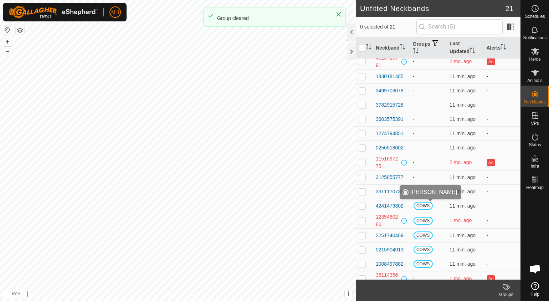
click at [421, 205] on span "COWS" at bounding box center [423, 206] width 19 height 8
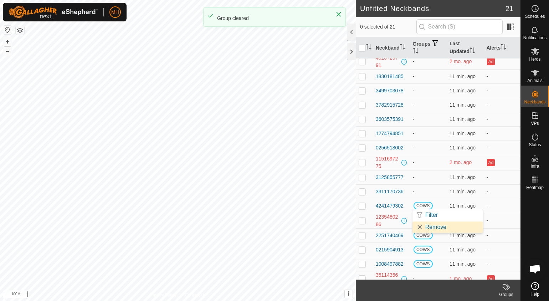
click at [422, 225] on link "Remove" at bounding box center [448, 227] width 71 height 11
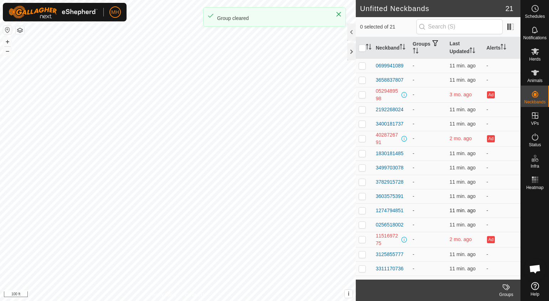
scroll to position [83, 0]
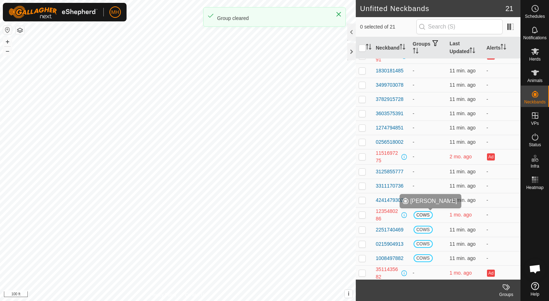
click at [421, 212] on span "COWS" at bounding box center [423, 215] width 19 height 8
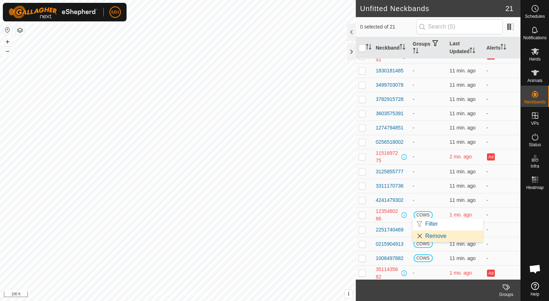
click at [423, 234] on link "Remove" at bounding box center [448, 235] width 71 height 11
click at [421, 244] on span "COWS" at bounding box center [423, 244] width 19 height 8
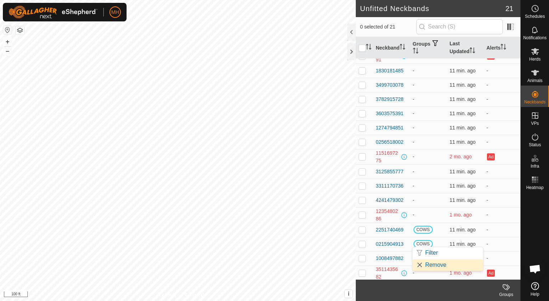
click at [425, 262] on link "Remove" at bounding box center [448, 264] width 71 height 11
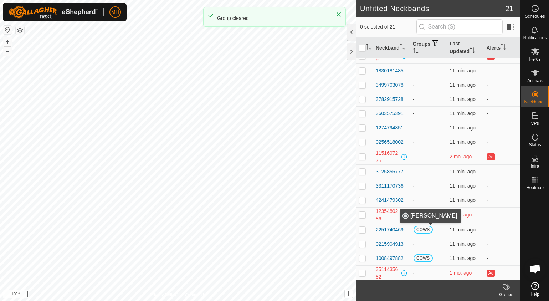
click at [420, 230] on span "COWS" at bounding box center [423, 230] width 19 height 8
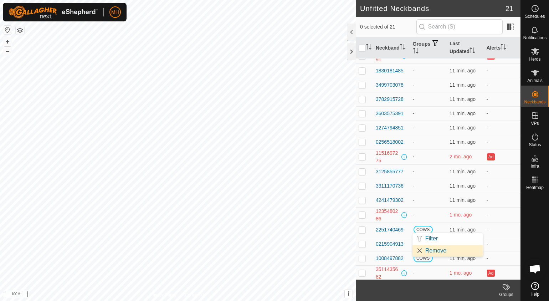
click at [425, 248] on link "Remove" at bounding box center [448, 250] width 71 height 11
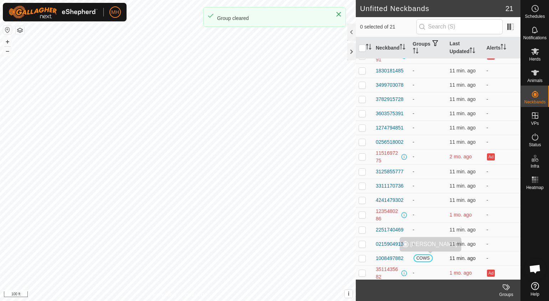
scroll to position [0, 0]
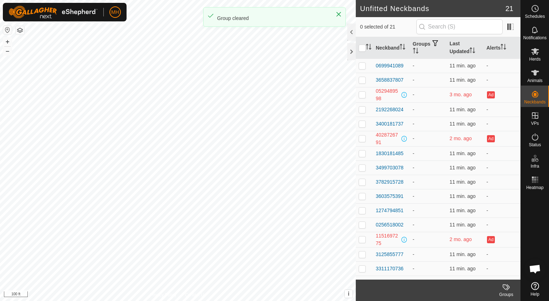
click at [423, 254] on td "-" at bounding box center [428, 254] width 37 height 14
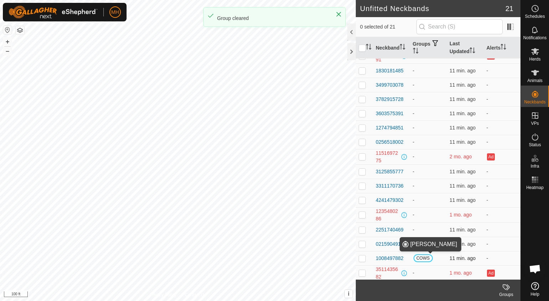
click at [419, 258] on span "COWS" at bounding box center [423, 258] width 19 height 8
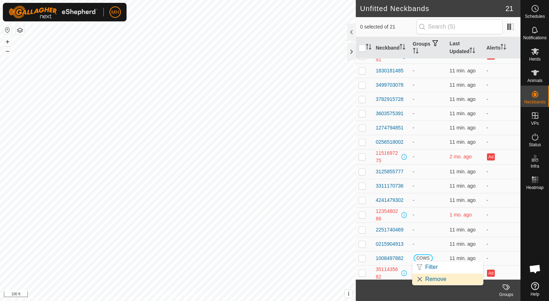
click at [426, 277] on link "Remove" at bounding box center [448, 279] width 71 height 11
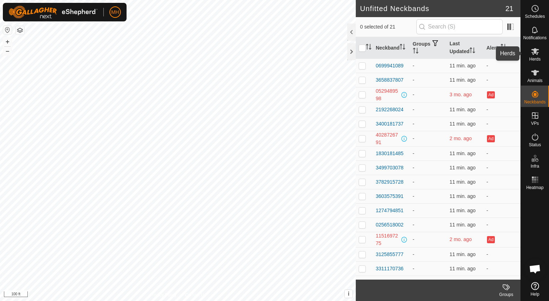
click at [534, 52] on icon at bounding box center [536, 51] width 8 height 7
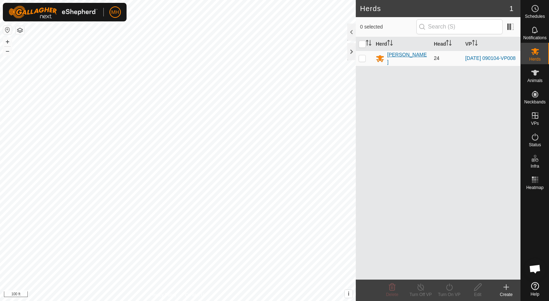
click at [407, 59] on div "[PERSON_NAME]" at bounding box center [407, 58] width 41 height 15
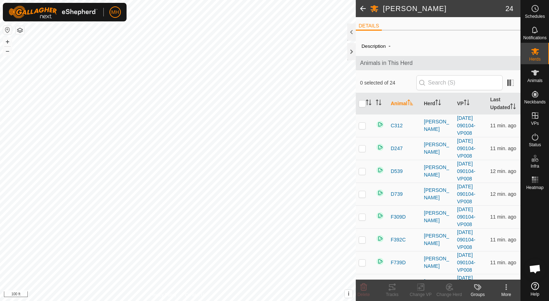
click at [477, 280] on div "Groups" at bounding box center [478, 290] width 29 height 21
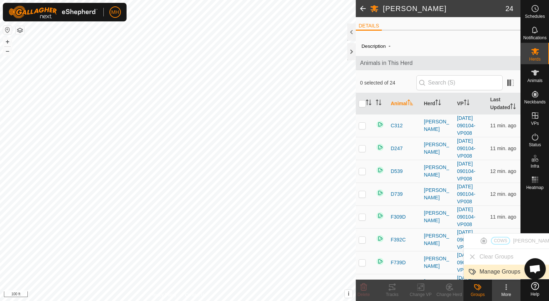
click at [492, 274] on link "Manage Groups" at bounding box center [511, 272] width 95 height 14
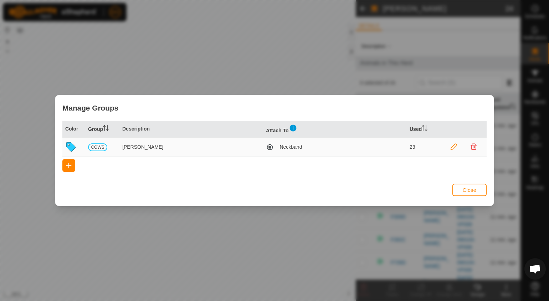
click at [308, 212] on div "Manage Groups Color Group Description Attach To Used COWS Bertlshofer Neckband …" at bounding box center [274, 150] width 549 height 301
click at [466, 189] on span "Close" at bounding box center [470, 190] width 14 height 6
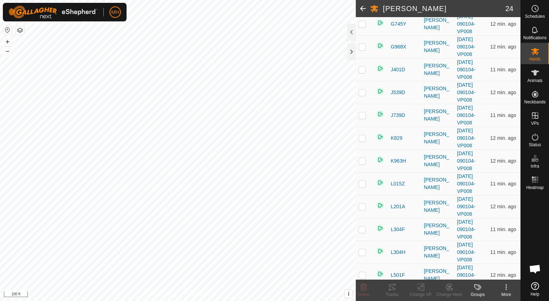
scroll to position [379, 0]
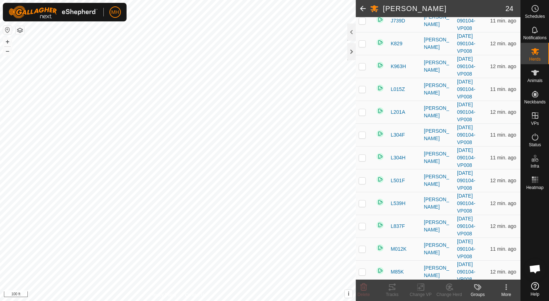
click at [508, 286] on icon at bounding box center [506, 287] width 9 height 9
click at [349, 294] on span "i" at bounding box center [348, 294] width 1 height 6
click at [537, 286] on icon at bounding box center [536, 286] width 8 height 8
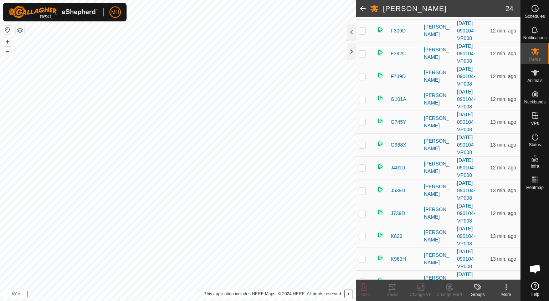
scroll to position [0, 0]
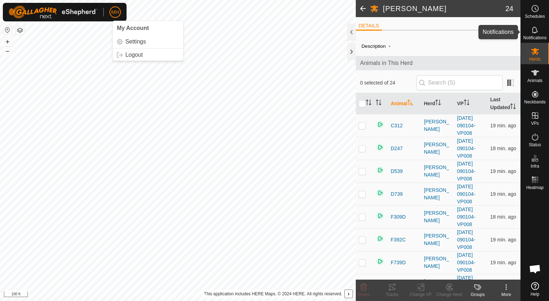
click at [535, 36] on span "Notifications" at bounding box center [535, 38] width 23 height 4
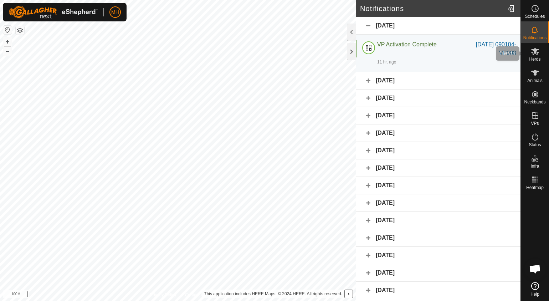
click at [534, 51] on icon at bounding box center [535, 51] width 9 height 9
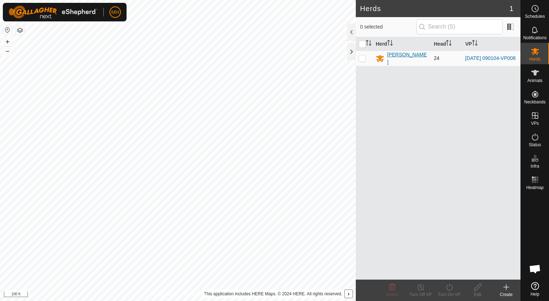
click at [405, 57] on div "[PERSON_NAME]" at bounding box center [407, 58] width 41 height 15
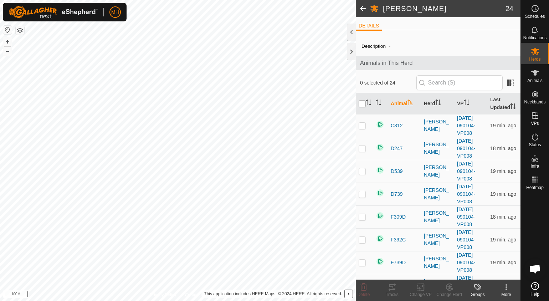
click at [362, 102] on input "checkbox" at bounding box center [362, 103] width 7 height 7
checkbox input "true"
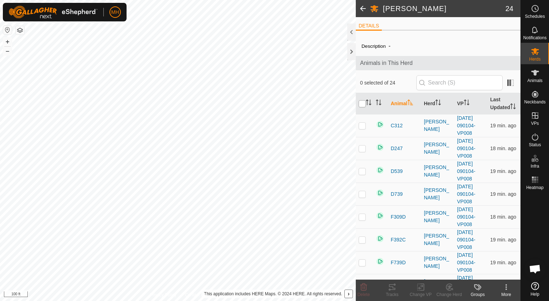
checkbox input "true"
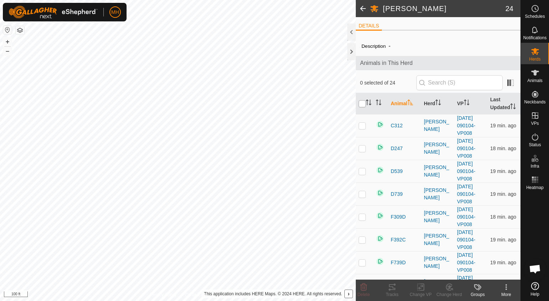
checkbox input "true"
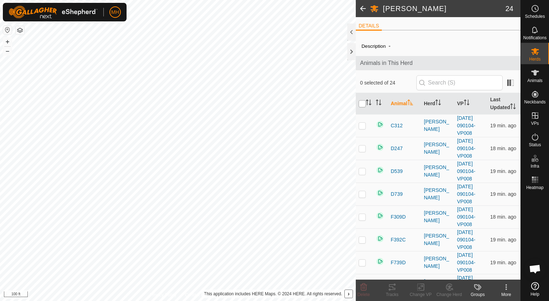
checkbox input "true"
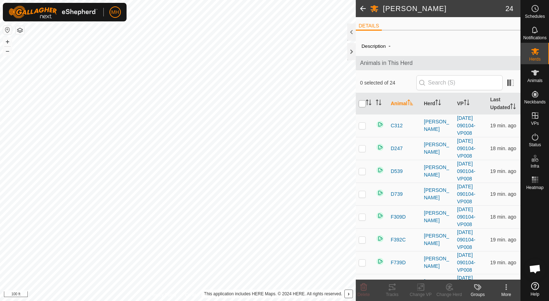
checkbox input "true"
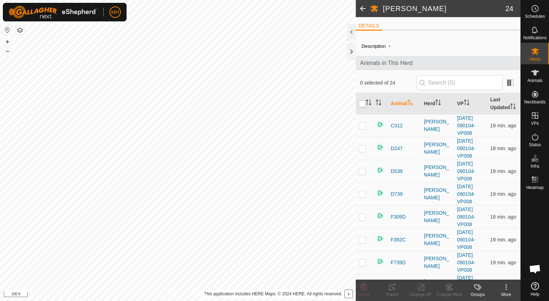
checkbox input "true"
click at [421, 290] on icon at bounding box center [422, 287] width 3 height 6
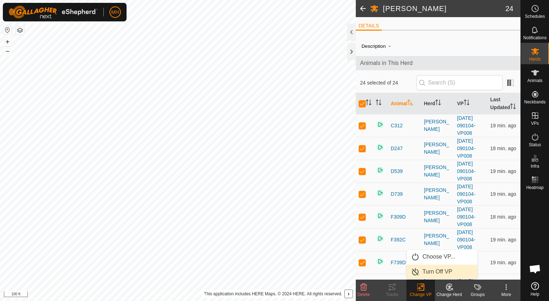
click at [433, 267] on link "Turn Off VP" at bounding box center [442, 272] width 71 height 14
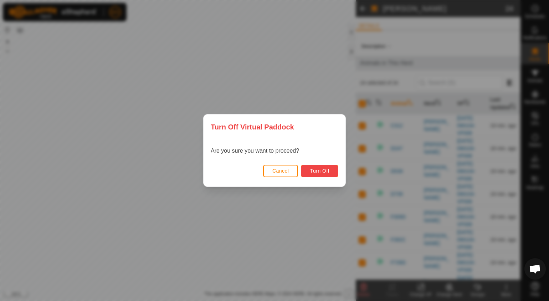
click at [330, 173] on button "Turn Off" at bounding box center [319, 171] width 37 height 12
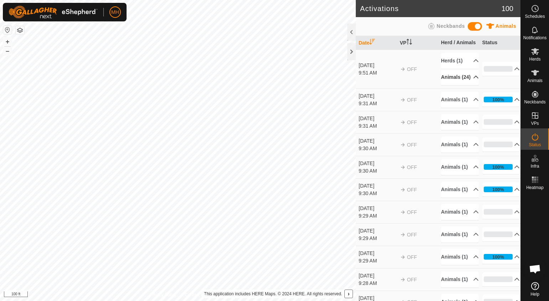
click at [455, 78] on p-accordion-header "Animals (24)" at bounding box center [460, 77] width 38 height 16
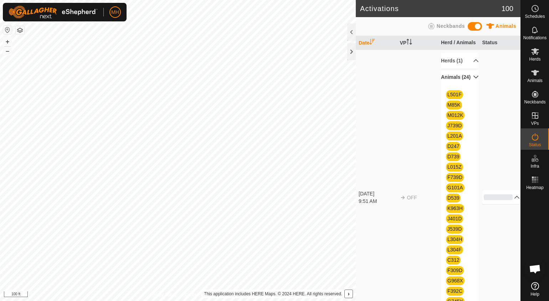
click at [455, 78] on p-accordion-header "Animals (24)" at bounding box center [460, 77] width 38 height 16
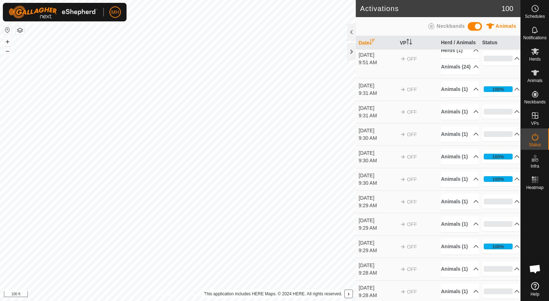
scroll to position [11, 0]
click at [538, 73] on icon at bounding box center [535, 73] width 9 height 9
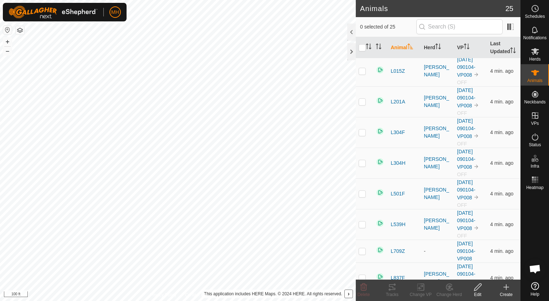
scroll to position [532, 0]
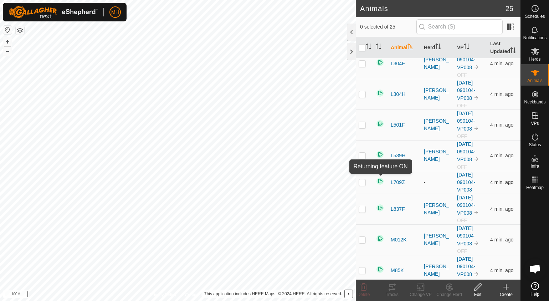
click at [382, 177] on img at bounding box center [380, 181] width 9 height 9
click at [380, 177] on img at bounding box center [380, 181] width 9 height 9
drag, startPoint x: 380, startPoint y: 176, endPoint x: 375, endPoint y: 179, distance: 6.1
click at [375, 179] on td at bounding box center [380, 182] width 15 height 23
click at [398, 179] on span "L709Z" at bounding box center [398, 182] width 14 height 7
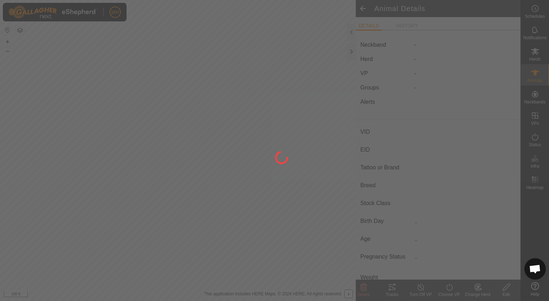
type input "L709Z"
type input "-"
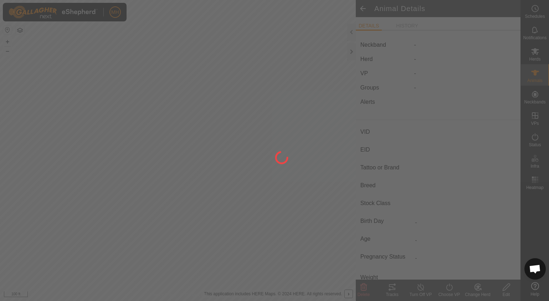
type input "0 kg"
type input "-"
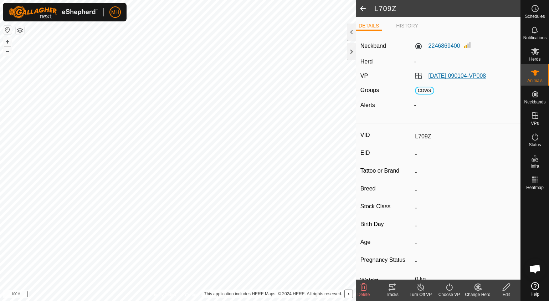
click at [429, 76] on link "[DATE] 090104-VP008" at bounding box center [458, 76] width 58 height 6
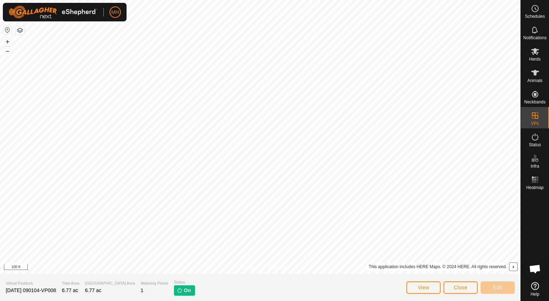
click at [184, 290] on span "On" at bounding box center [187, 290] width 7 height 7
click at [453, 288] on button "Close" at bounding box center [461, 287] width 34 height 12
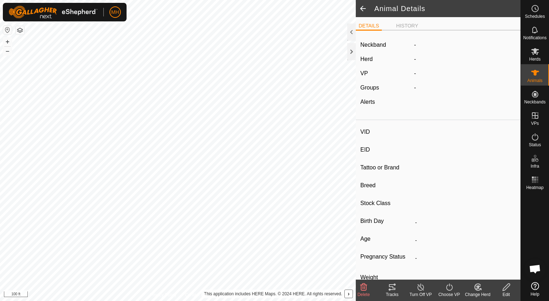
type input "L709Z"
type input "-"
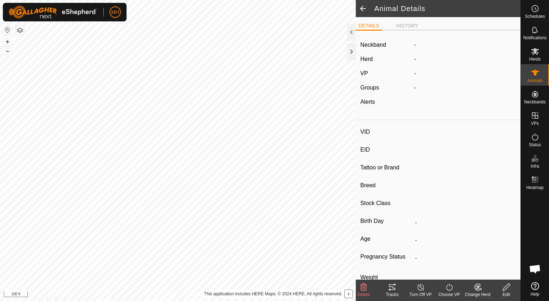
type input "0 kg"
type input "-"
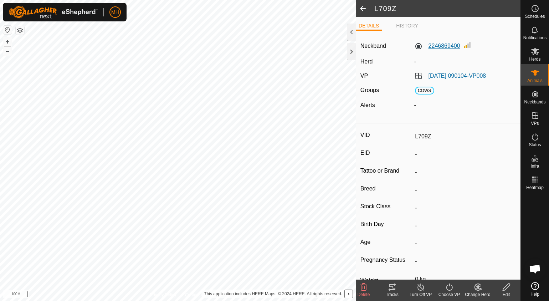
click at [428, 45] on label "2246869400" at bounding box center [438, 46] width 46 height 9
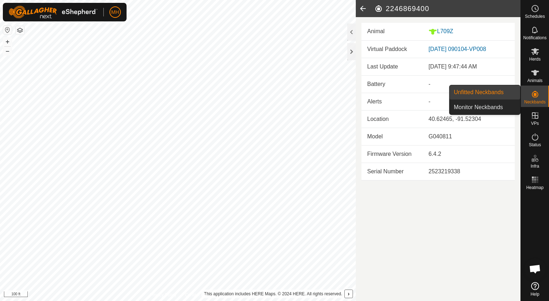
click at [533, 101] on span "Neckbands" at bounding box center [534, 102] width 21 height 4
click at [498, 94] on link "Unfitted Neckbands" at bounding box center [485, 92] width 71 height 14
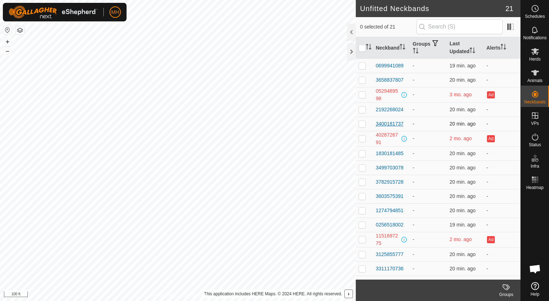
click at [392, 122] on div "3400181737" at bounding box center [390, 123] width 28 height 7
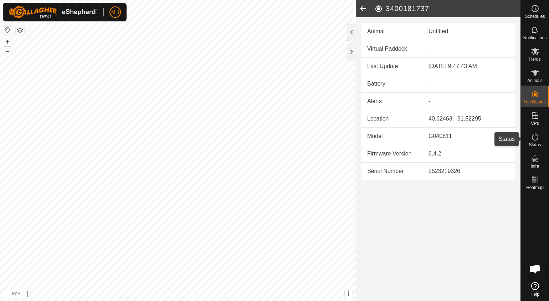
click at [535, 135] on icon at bounding box center [535, 136] width 6 height 7
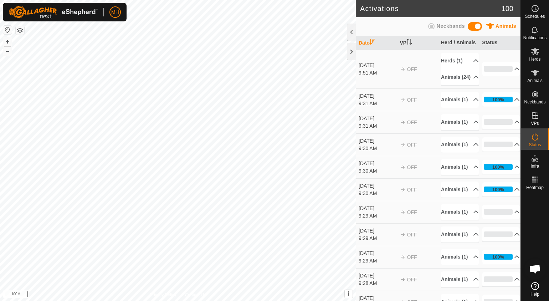
click at [535, 140] on icon at bounding box center [535, 137] width 9 height 9
click at [486, 74] on p-accordion-header "0%" at bounding box center [502, 69] width 38 height 14
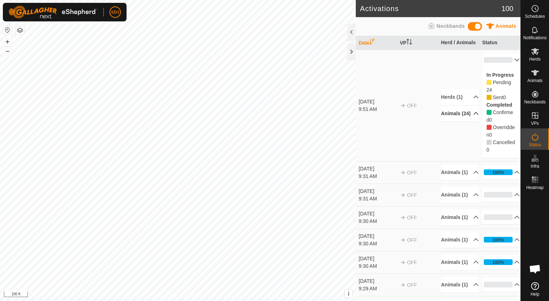
click at [461, 112] on p-accordion-header "Animals (24)" at bounding box center [460, 114] width 38 height 16
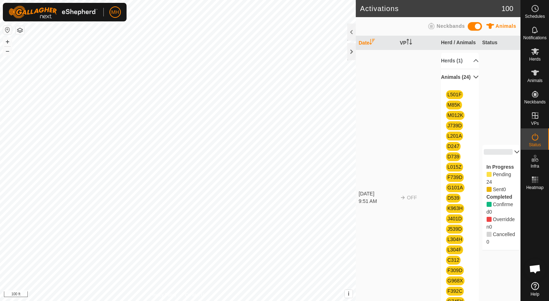
click at [459, 82] on p-accordion-header "Animals (24)" at bounding box center [460, 77] width 38 height 16
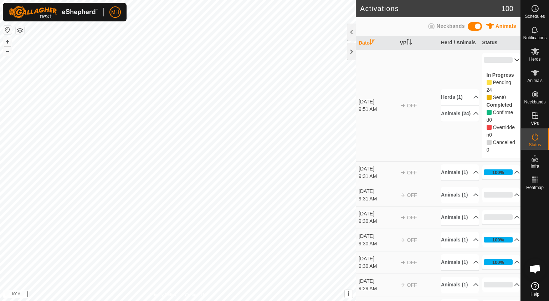
click at [495, 65] on p-accordion-header "0%" at bounding box center [502, 60] width 38 height 14
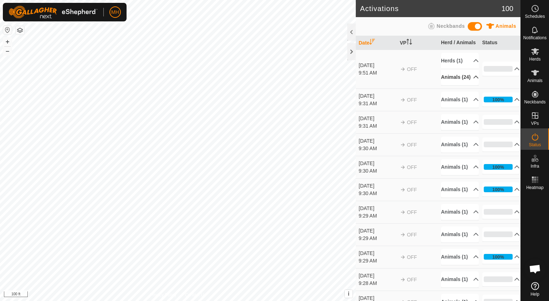
click at [456, 76] on p-accordion-header "Animals (24)" at bounding box center [460, 77] width 38 height 16
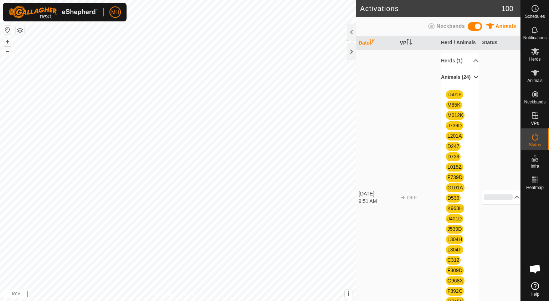
click at [456, 76] on p-accordion-header "Animals (24)" at bounding box center [460, 77] width 38 height 16
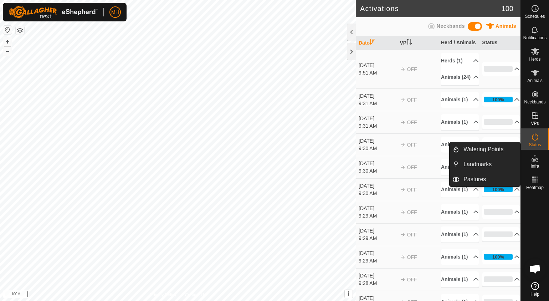
click at [499, 95] on td "100% In Progress Pending 0 Sent 0 Completed Confirmed 1 Overridden 0 Cancelled 0" at bounding box center [500, 99] width 41 height 22
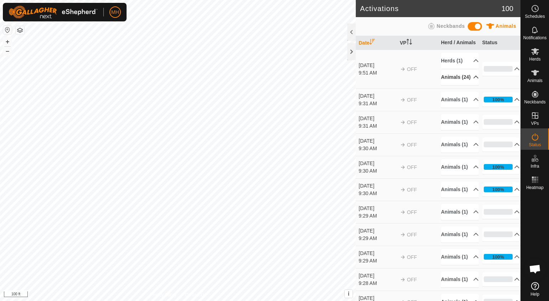
click at [464, 82] on p-accordion-header "Animals (24)" at bounding box center [460, 77] width 38 height 16
click at [499, 75] on p-accordion-header "20%" at bounding box center [502, 69] width 38 height 14
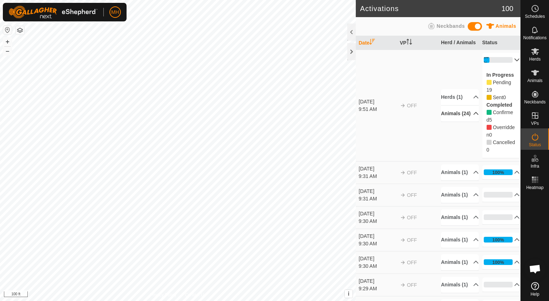
click at [457, 110] on p-accordion-header "Animals (24)" at bounding box center [460, 114] width 38 height 16
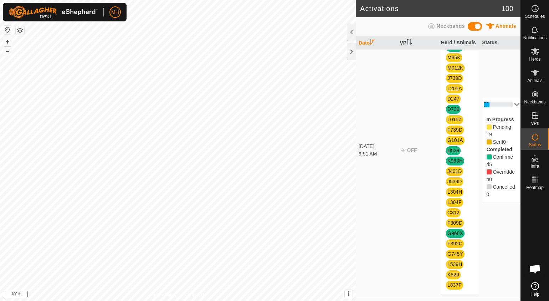
scroll to position [48, 0]
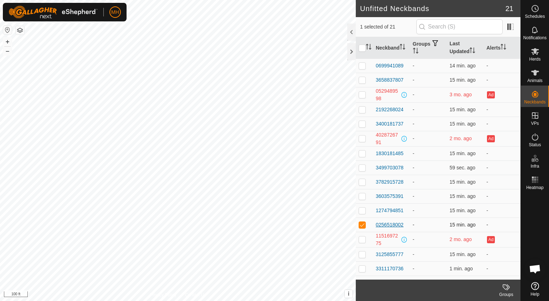
click at [389, 226] on div "0256518002" at bounding box center [390, 224] width 28 height 7
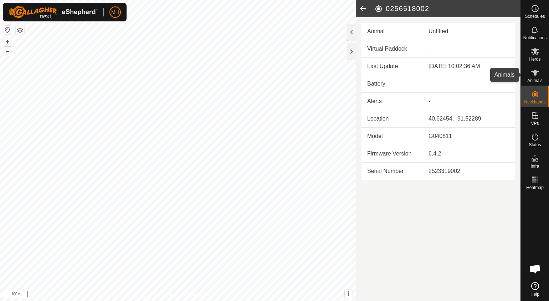
click at [535, 73] on icon at bounding box center [536, 73] width 8 height 6
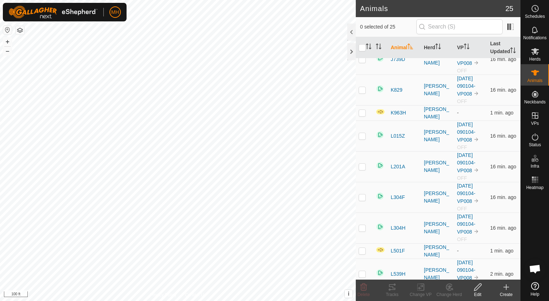
scroll to position [451, 0]
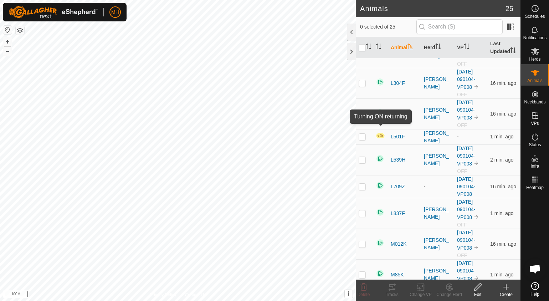
click at [381, 133] on img at bounding box center [380, 136] width 9 height 6
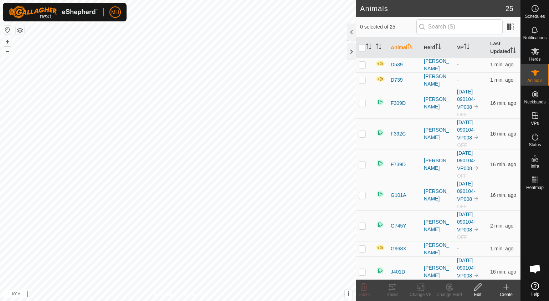
scroll to position [49, 0]
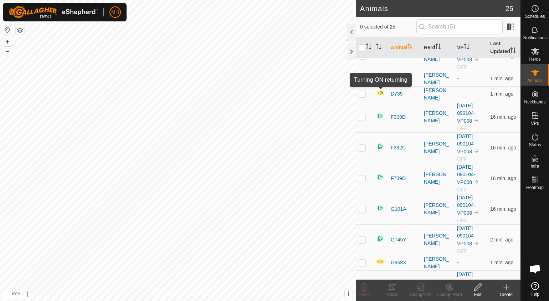
click at [380, 90] on img at bounding box center [380, 93] width 9 height 6
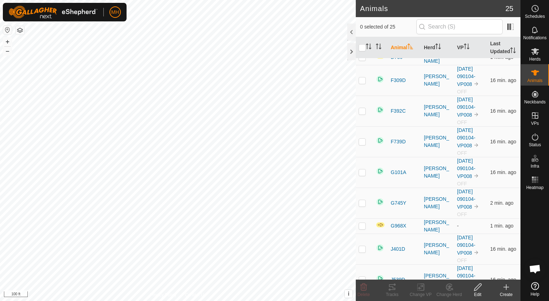
scroll to position [0, 0]
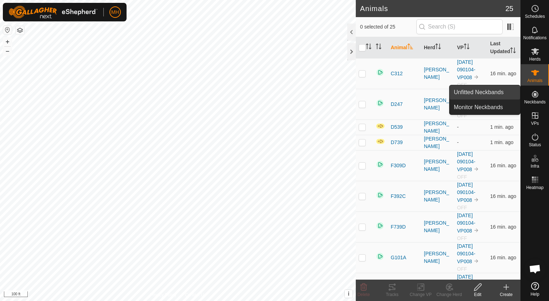
click at [509, 90] on link "Unfitted Neckbands" at bounding box center [485, 92] width 71 height 14
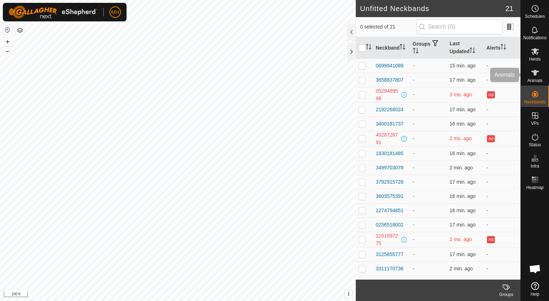
click at [536, 76] on icon at bounding box center [535, 73] width 9 height 9
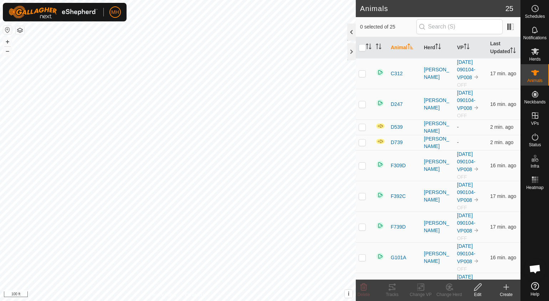
click at [352, 26] on div at bounding box center [352, 32] width 9 height 17
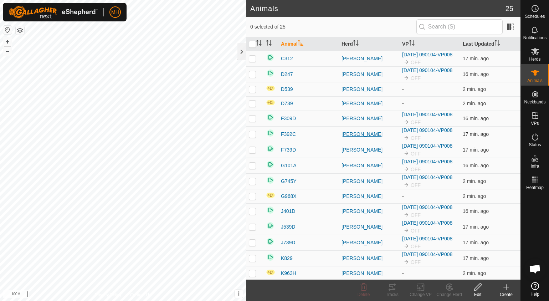
scroll to position [151, 0]
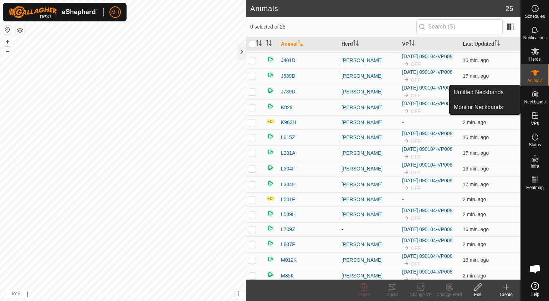
click at [536, 93] on icon at bounding box center [535, 94] width 6 height 6
click at [502, 95] on link "Unfitted Neckbands" at bounding box center [485, 92] width 71 height 14
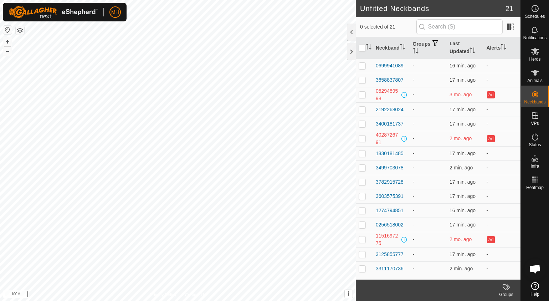
click at [382, 63] on div "0699941089" at bounding box center [390, 65] width 28 height 7
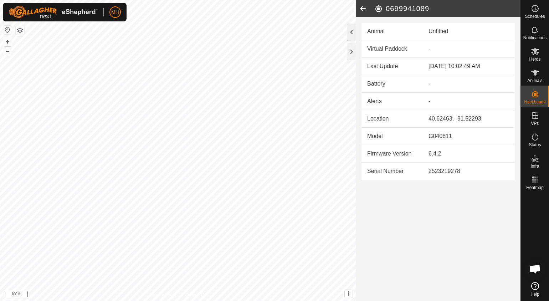
click at [354, 31] on div at bounding box center [352, 32] width 9 height 17
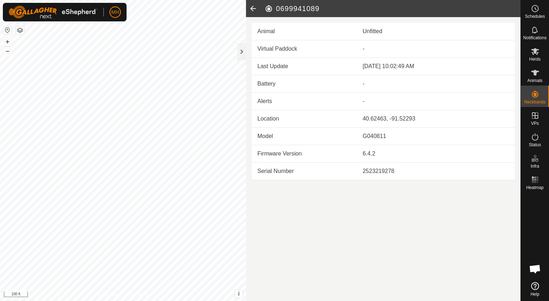
click at [257, 8] on icon at bounding box center [253, 8] width 14 height 17
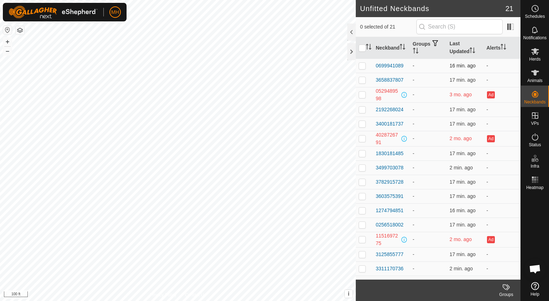
click at [361, 63] on p-checkbox at bounding box center [362, 66] width 7 height 6
checkbox input "true"
click at [534, 72] on icon at bounding box center [536, 73] width 8 height 6
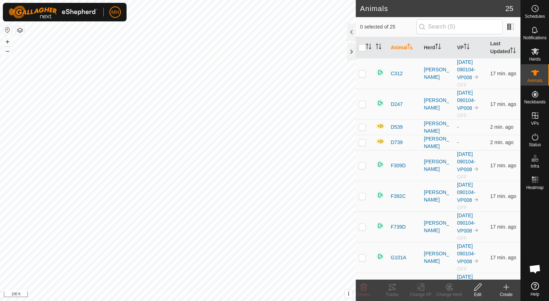
click at [511, 289] on create-svg-icon at bounding box center [506, 287] width 29 height 9
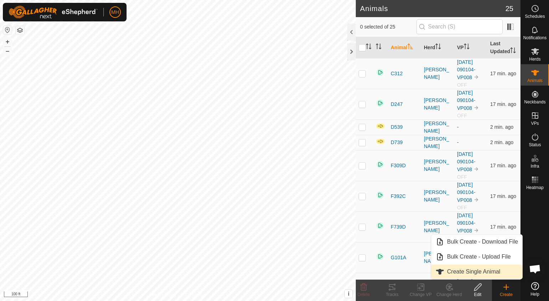
click at [474, 277] on link "Create Single Animal" at bounding box center [477, 272] width 91 height 14
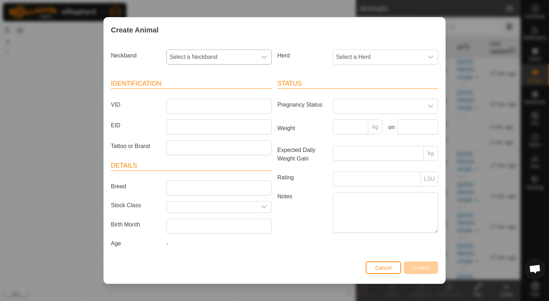
click at [219, 54] on span "Select a Neckband" at bounding box center [212, 57] width 90 height 14
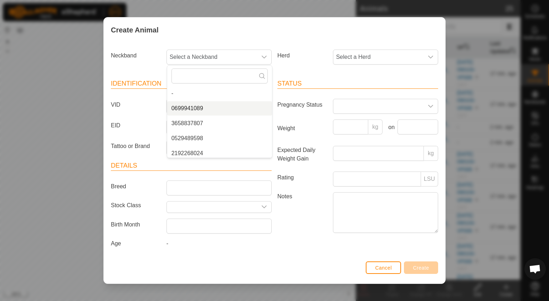
click at [451, 178] on div "Create Animal Neckband Select a Neckband - 0699941089 3658837807 0529489598 219…" at bounding box center [274, 150] width 549 height 301
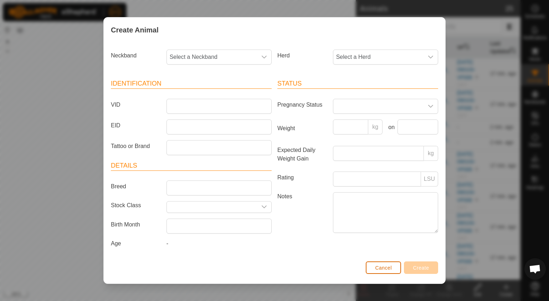
click at [385, 265] on span "Cancel" at bounding box center [383, 268] width 17 height 6
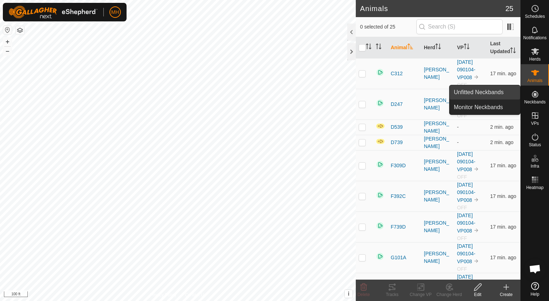
click at [503, 97] on link "Unfitted Neckbands" at bounding box center [485, 92] width 71 height 14
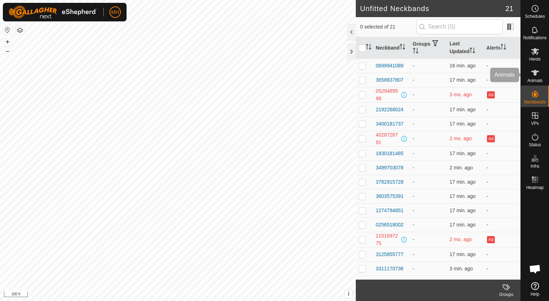
click at [535, 80] on span "Animals" at bounding box center [535, 80] width 15 height 4
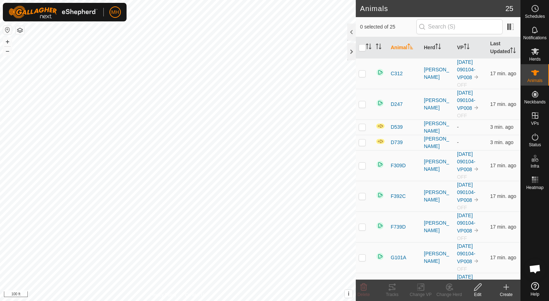
click at [511, 286] on create-svg-icon at bounding box center [506, 287] width 29 height 9
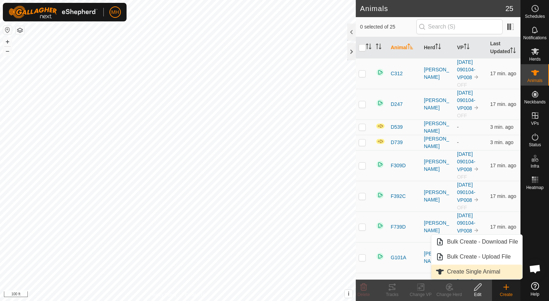
click at [463, 265] on link "Create Single Animal" at bounding box center [477, 272] width 91 height 14
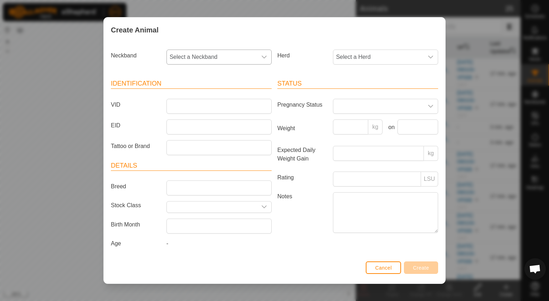
click at [249, 62] on span "Select a Neckband" at bounding box center [212, 57] width 90 height 14
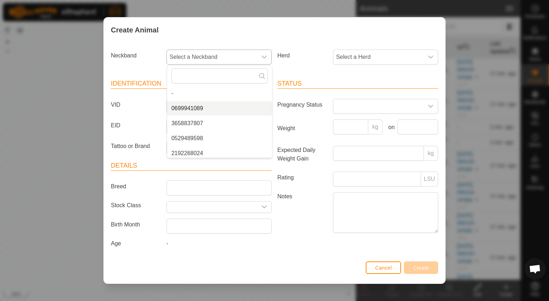
click at [228, 108] on li "0699941089" at bounding box center [219, 108] width 105 height 14
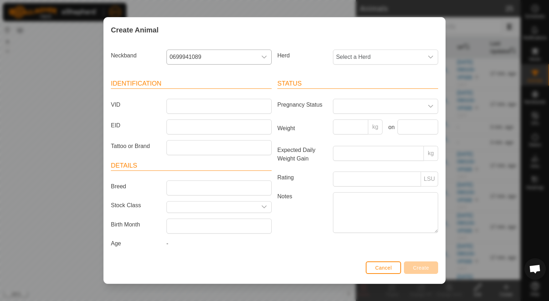
click at [323, 145] on article "Status Pregnancy Status Weight kg on Expected Daily Weight Gain kg Rating LSU N…" at bounding box center [358, 157] width 161 height 156
click at [203, 111] on input "VID" at bounding box center [219, 106] width 105 height 15
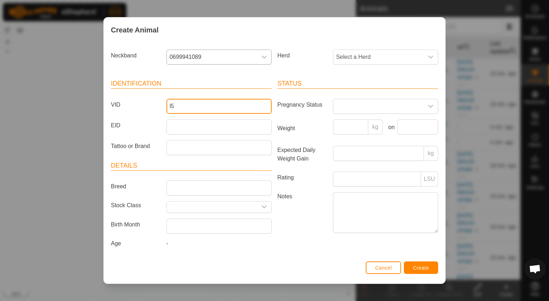
type input "l"
type input "L539J"
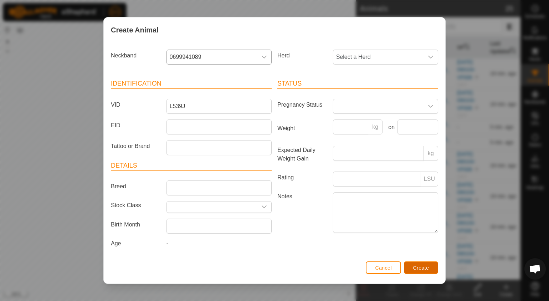
click at [415, 265] on span "Create" at bounding box center [422, 268] width 16 height 6
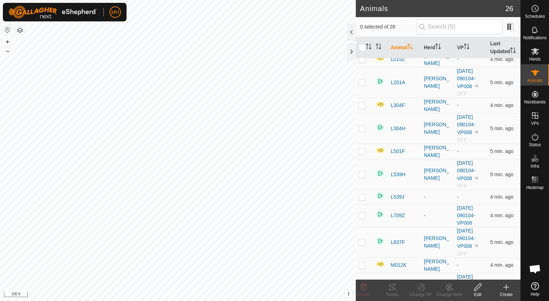
scroll to position [303, 0]
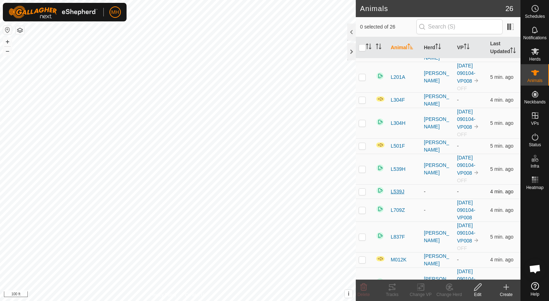
click at [397, 188] on span "L539J" at bounding box center [398, 191] width 14 height 7
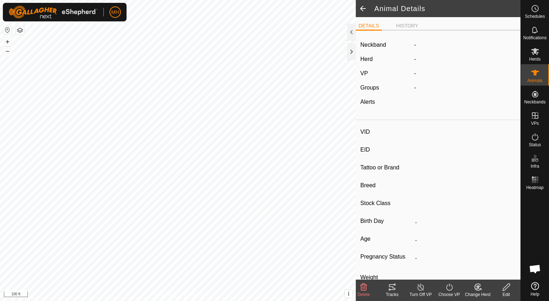
type input "L539J"
type input "-"
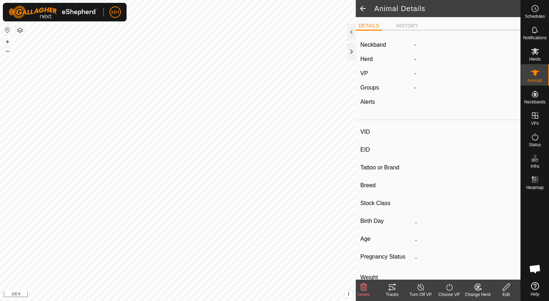
type input "0 kg"
type input "-"
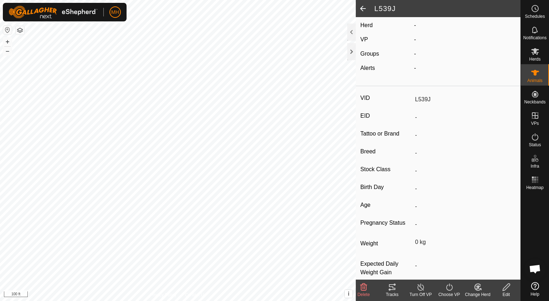
scroll to position [38, 0]
click at [472, 288] on change-mob-svg-icon at bounding box center [478, 287] width 29 height 9
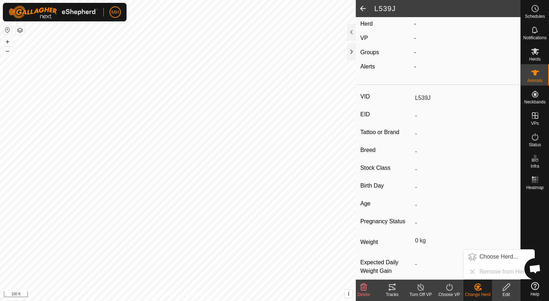
click at [452, 274] on div "-" at bounding box center [464, 268] width 104 height 20
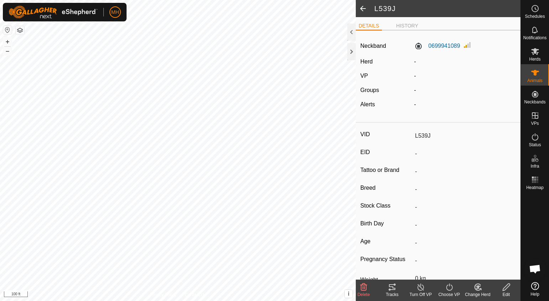
click at [503, 289] on icon at bounding box center [506, 287] width 7 height 7
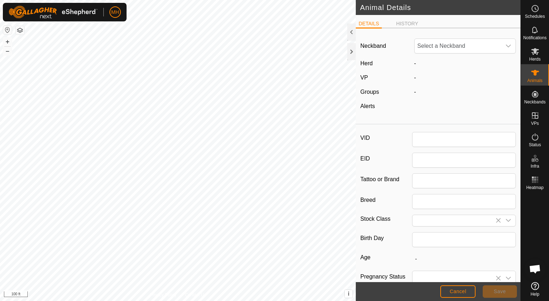
type input "L539J"
type input "0"
click at [475, 291] on button "Cancel" at bounding box center [458, 291] width 35 height 12
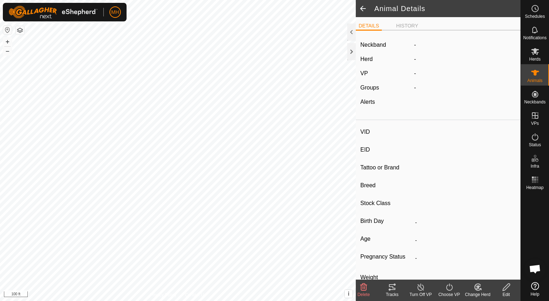
type input "L539J"
type input "-"
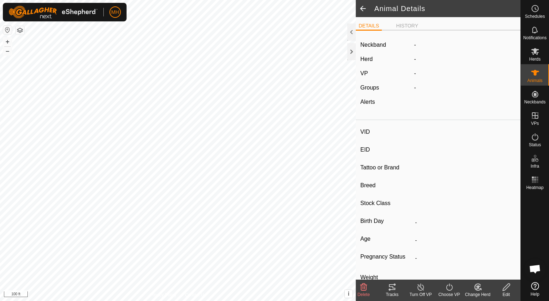
type input "0 kg"
type input "-"
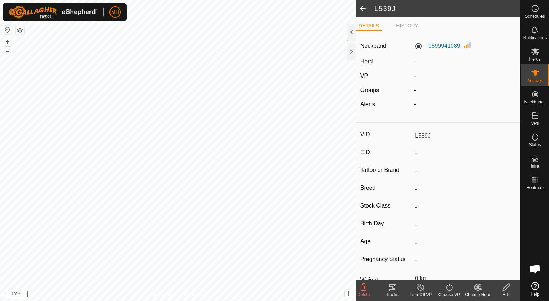
click at [367, 284] on icon at bounding box center [364, 287] width 9 height 9
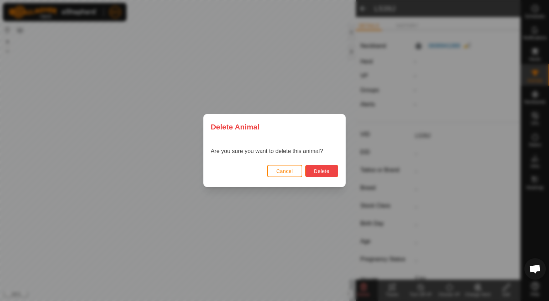
click at [327, 166] on button "Delete" at bounding box center [321, 171] width 33 height 12
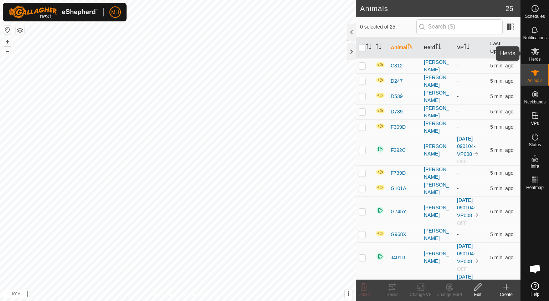
click at [535, 49] on icon at bounding box center [536, 51] width 8 height 7
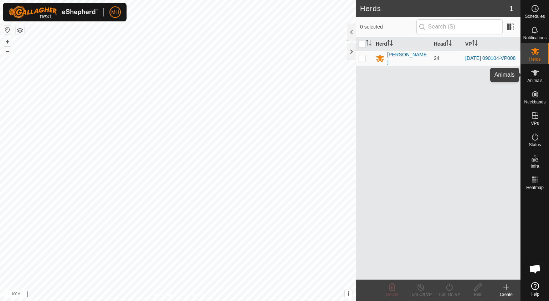
click at [535, 72] on icon at bounding box center [536, 73] width 8 height 6
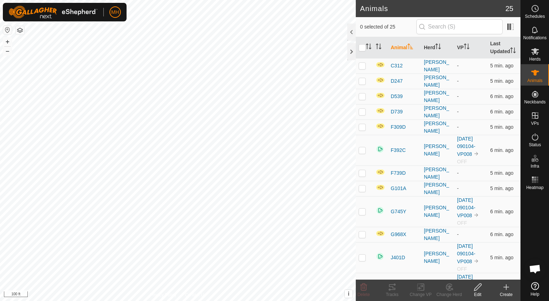
click at [478, 287] on icon at bounding box center [478, 287] width 9 height 9
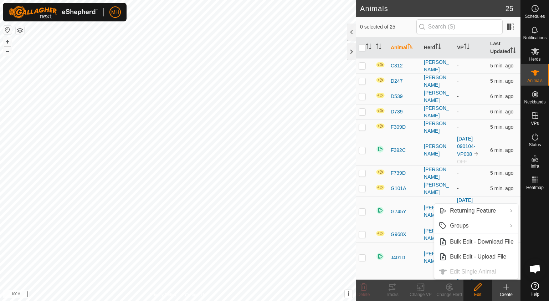
click at [410, 254] on td "J401D" at bounding box center [404, 257] width 33 height 31
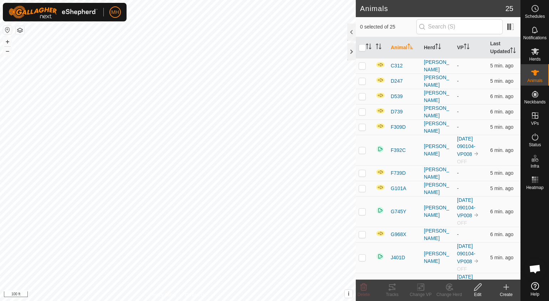
click at [481, 291] on icon at bounding box center [478, 287] width 9 height 9
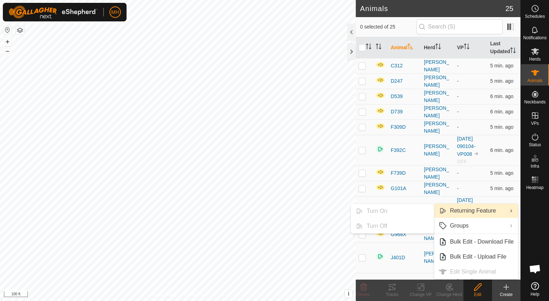
click at [472, 210] on link "Returning Feature" at bounding box center [477, 211] width 84 height 14
click at [511, 209] on link "Returning Feature" at bounding box center [477, 211] width 84 height 14
click at [374, 149] on td at bounding box center [380, 150] width 15 height 31
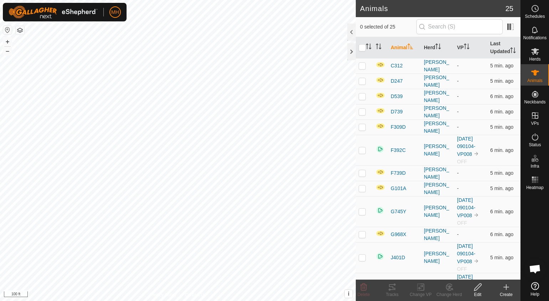
click at [480, 288] on icon at bounding box center [478, 287] width 9 height 9
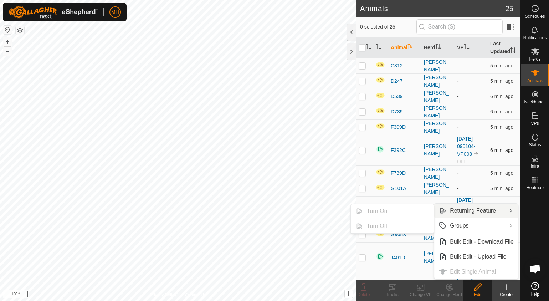
click at [409, 147] on div "F392C" at bounding box center [404, 150] width 27 height 7
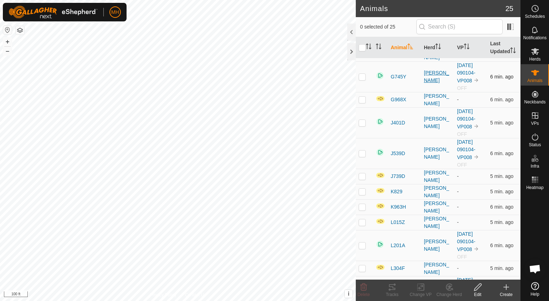
scroll to position [219, 0]
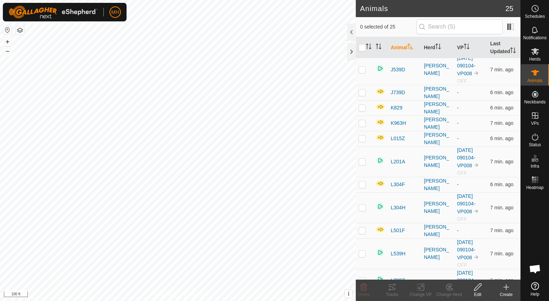
click at [478, 294] on div "Edit" at bounding box center [478, 294] width 29 height 6
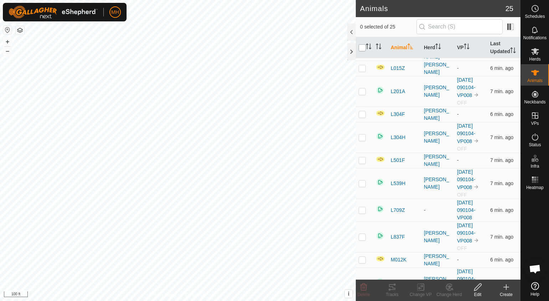
click at [363, 47] on input "checkbox" at bounding box center [362, 47] width 7 height 7
checkbox input "true"
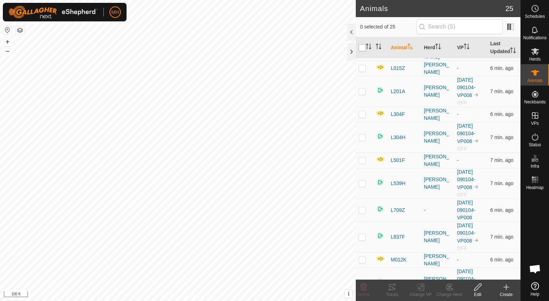
checkbox input "true"
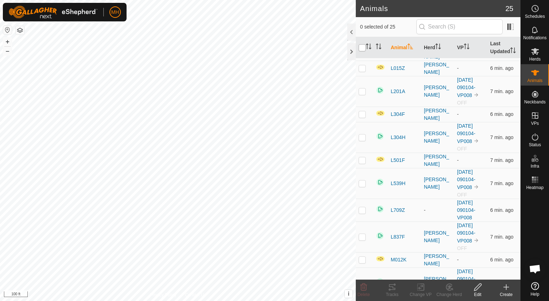
checkbox input "true"
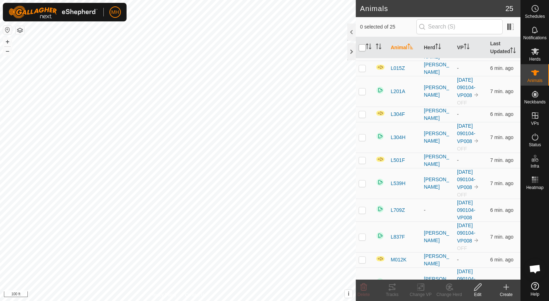
checkbox input "true"
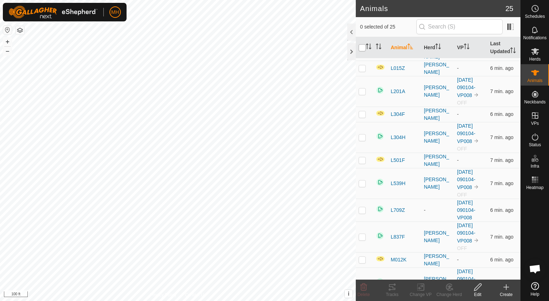
checkbox input "true"
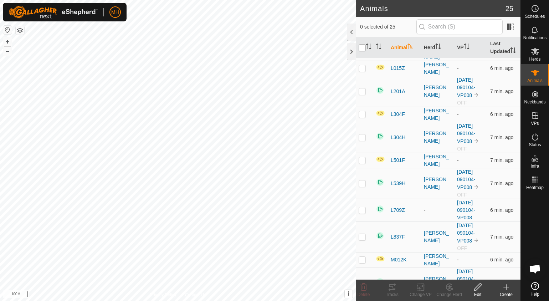
checkbox input "true"
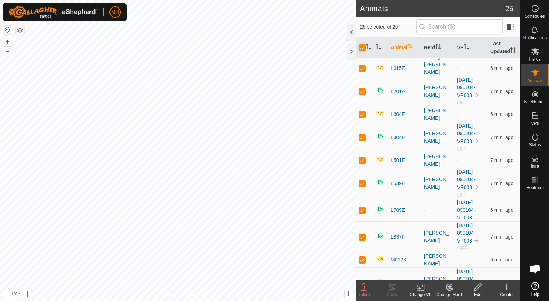
click at [478, 288] on icon at bounding box center [478, 287] width 7 height 7
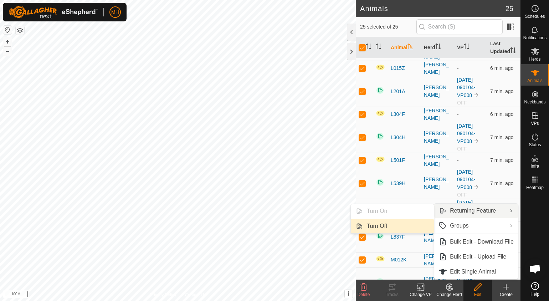
click at [400, 224] on link "Turn Off" at bounding box center [392, 226] width 83 height 14
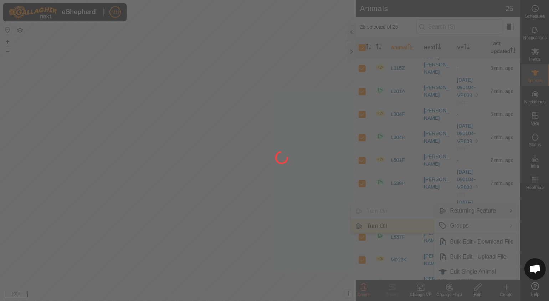
checkbox input "false"
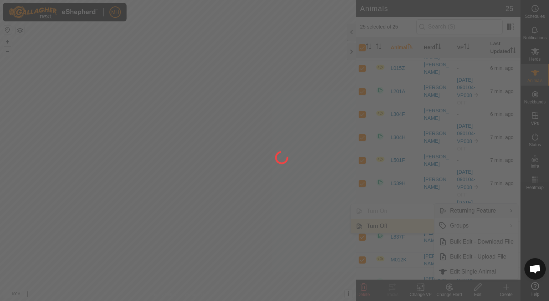
checkbox input "false"
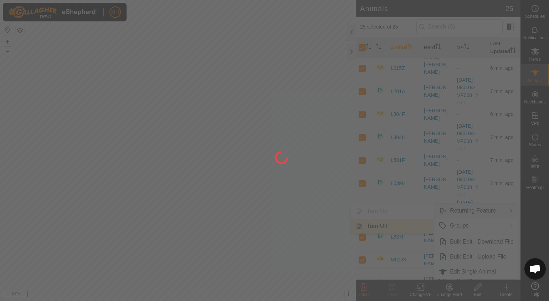
checkbox input "false"
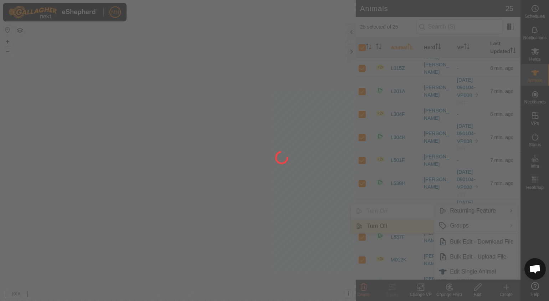
checkbox input "false"
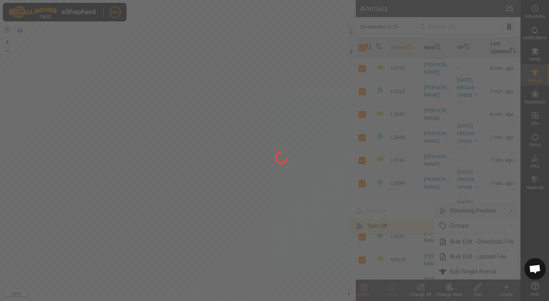
checkbox input "false"
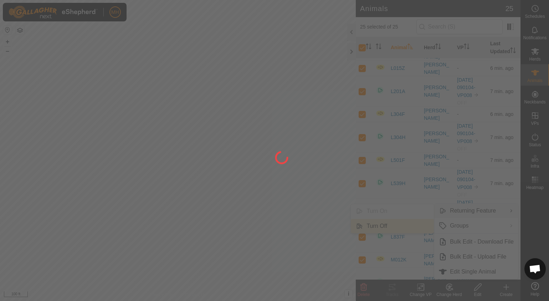
checkbox input "false"
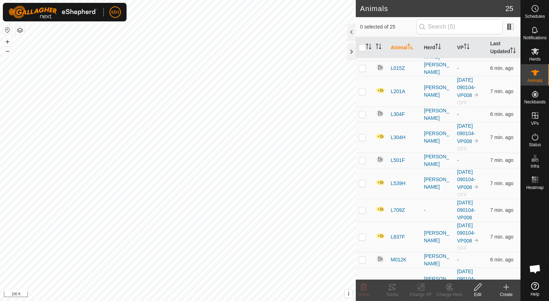
click at [481, 291] on icon at bounding box center [478, 287] width 9 height 9
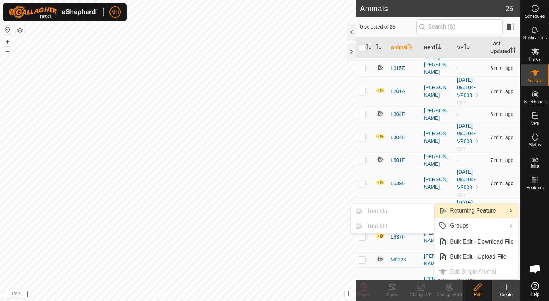
click at [374, 179] on td at bounding box center [380, 183] width 15 height 31
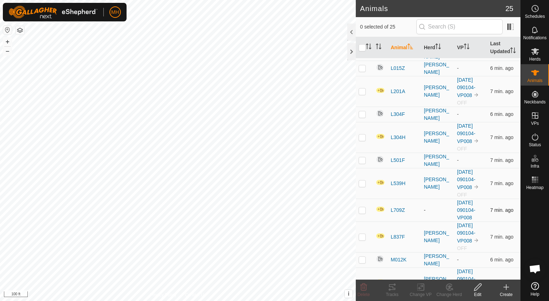
scroll to position [0, 0]
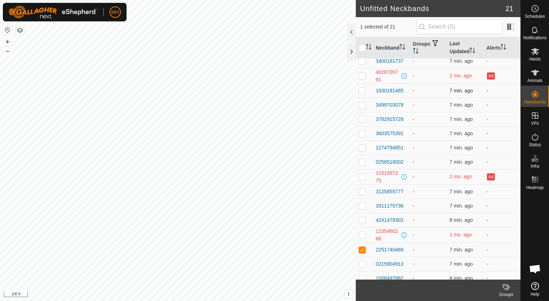
scroll to position [83, 0]
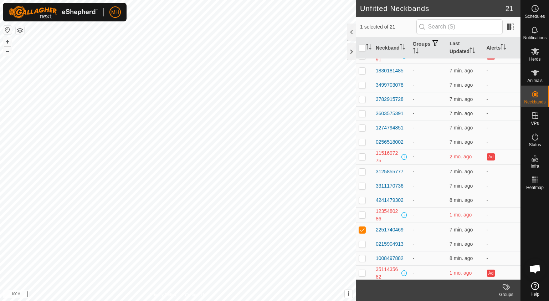
click at [360, 227] on p-checkbox at bounding box center [362, 230] width 7 height 6
checkbox input "false"
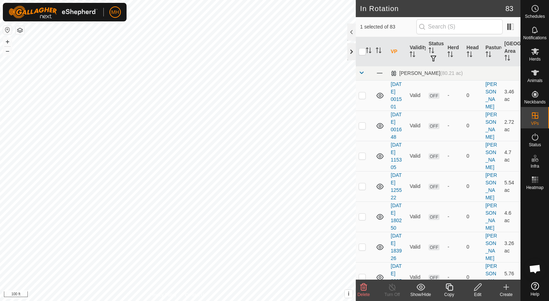
click at [352, 51] on div at bounding box center [352, 51] width 9 height 17
click at [534, 138] on icon at bounding box center [535, 137] width 9 height 9
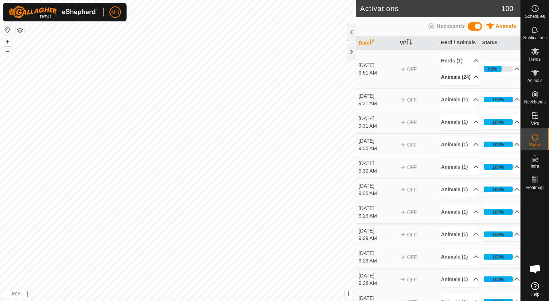
click at [465, 74] on p-accordion-header "Animals (24)" at bounding box center [460, 77] width 38 height 16
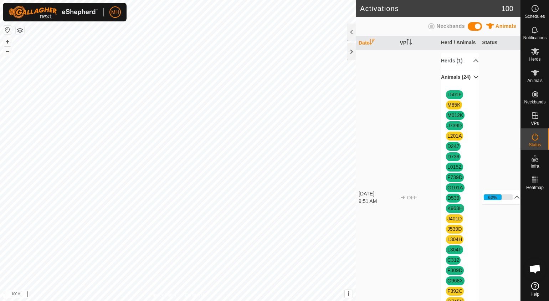
click at [420, 167] on td "OFF" at bounding box center [417, 198] width 41 height 296
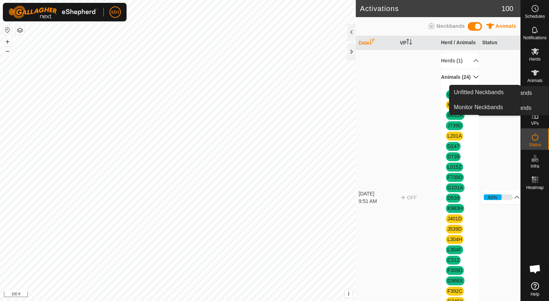
click at [533, 90] on icon at bounding box center [535, 94] width 9 height 9
click at [511, 87] on link "Unfitted Neckbands" at bounding box center [485, 92] width 71 height 14
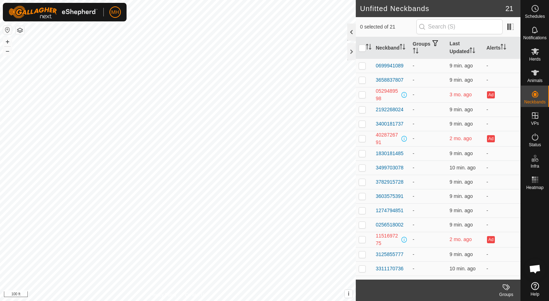
click at [353, 32] on div at bounding box center [352, 32] width 9 height 17
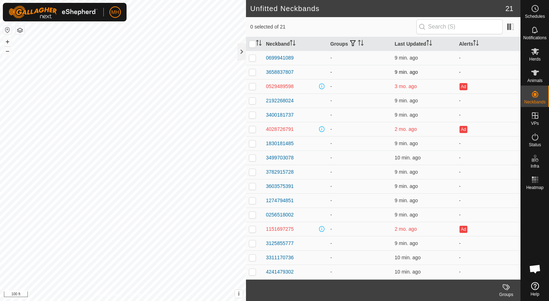
click at [330, 71] on td "-" at bounding box center [360, 72] width 65 height 14
click at [330, 59] on td "-" at bounding box center [360, 58] width 65 height 14
click at [281, 56] on div "0699941089" at bounding box center [280, 57] width 28 height 7
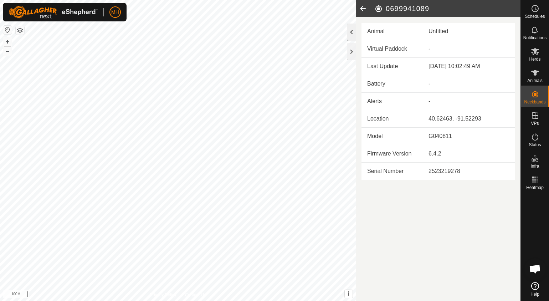
click at [352, 38] on div at bounding box center [352, 32] width 9 height 17
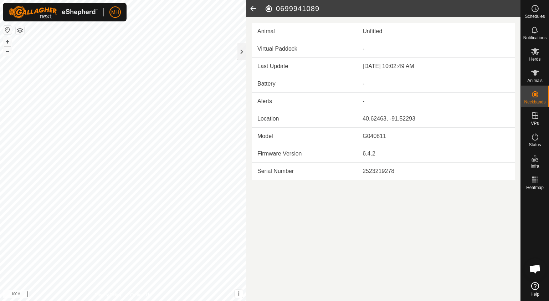
click at [255, 4] on icon at bounding box center [253, 8] width 14 height 17
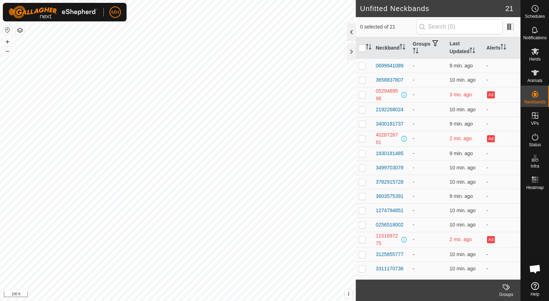
click at [355, 31] on div at bounding box center [352, 32] width 9 height 17
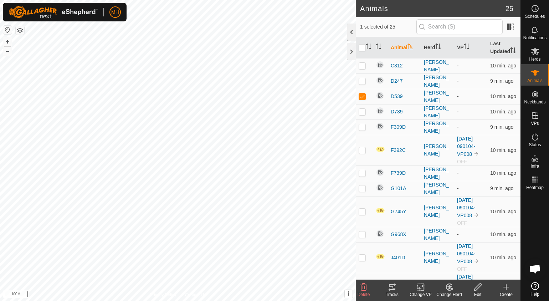
click at [355, 38] on div at bounding box center [352, 32] width 9 height 17
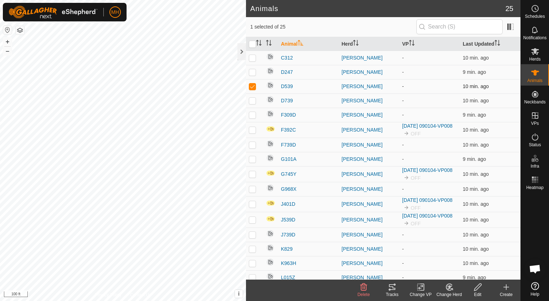
click at [249, 85] on p-checkbox at bounding box center [252, 86] width 7 height 6
checkbox input "false"
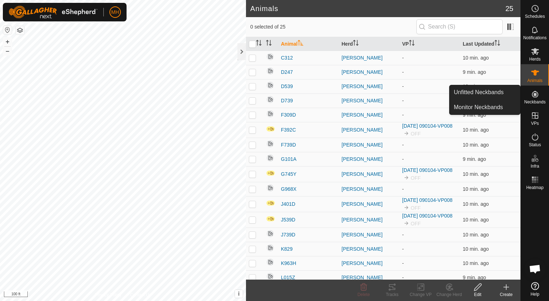
click at [534, 97] on icon at bounding box center [535, 94] width 6 height 6
click at [512, 88] on link "Unfitted Neckbands" at bounding box center [485, 92] width 71 height 14
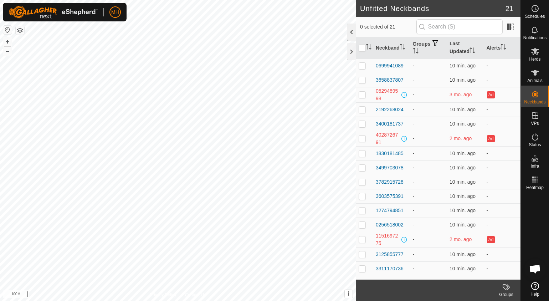
click at [354, 36] on div at bounding box center [352, 32] width 9 height 17
